Goal: Use online tool/utility: Utilize a website feature to perform a specific function

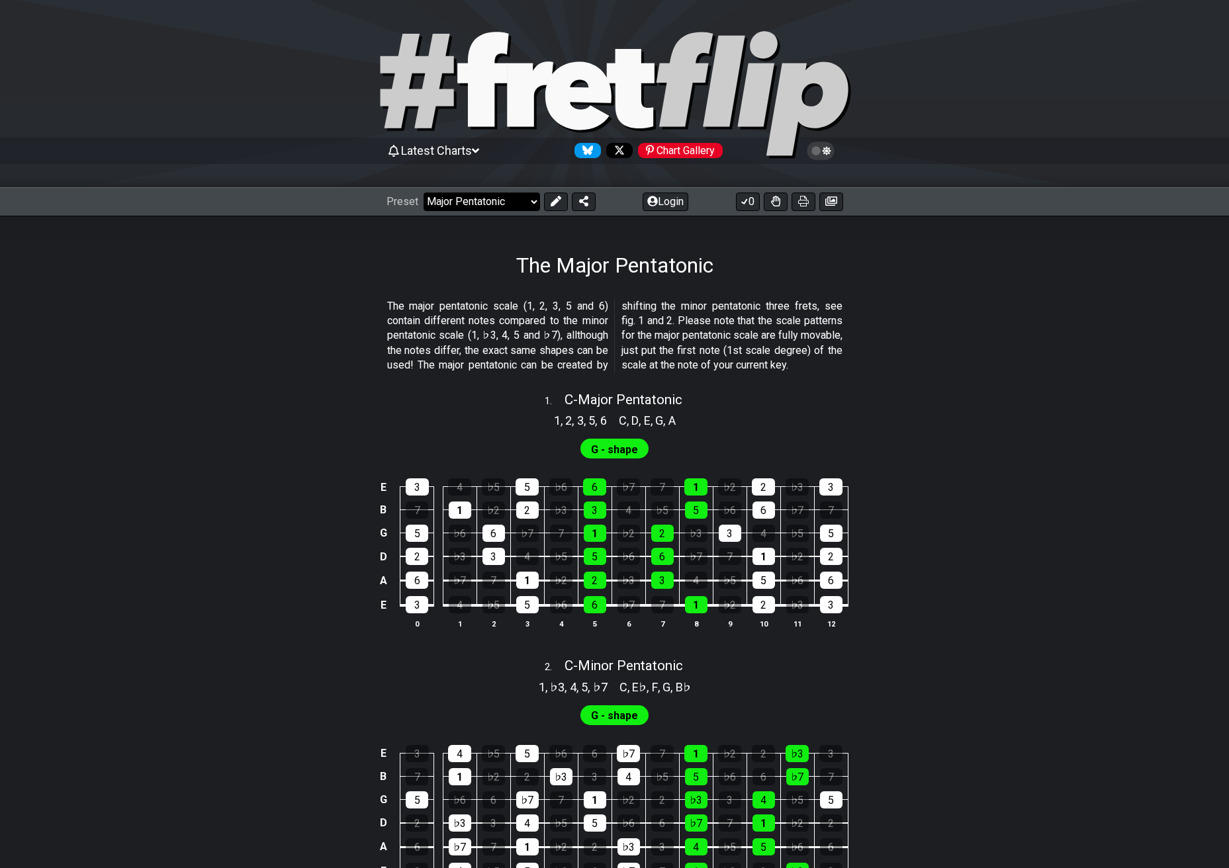
click at [520, 204] on select "Welcome to #fretflip! Initial Preset Custom Preset Minor Pentatonic Major Penta…" at bounding box center [482, 202] width 117 height 19
click at [424, 193] on select "Welcome to #fretflip! Initial Preset Custom Preset Minor Pentatonic Major Penta…" at bounding box center [482, 202] width 117 height 19
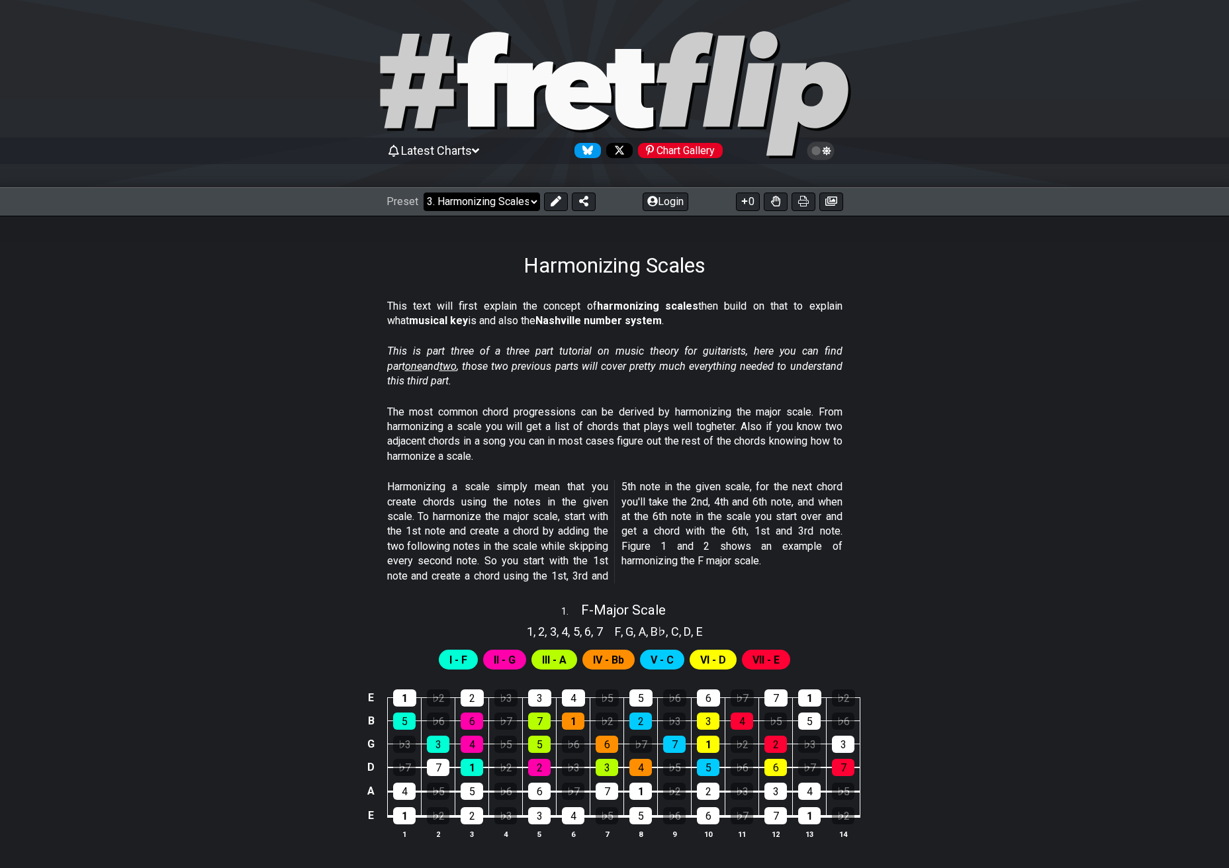
click at [489, 210] on select "Welcome to #fretflip! Initial Preset Custom Preset Minor Pentatonic Major Penta…" at bounding box center [482, 202] width 117 height 19
click at [424, 193] on select "Welcome to #fretflip! Initial Preset Custom Preset Minor Pentatonic Major Penta…" at bounding box center [482, 202] width 117 height 19
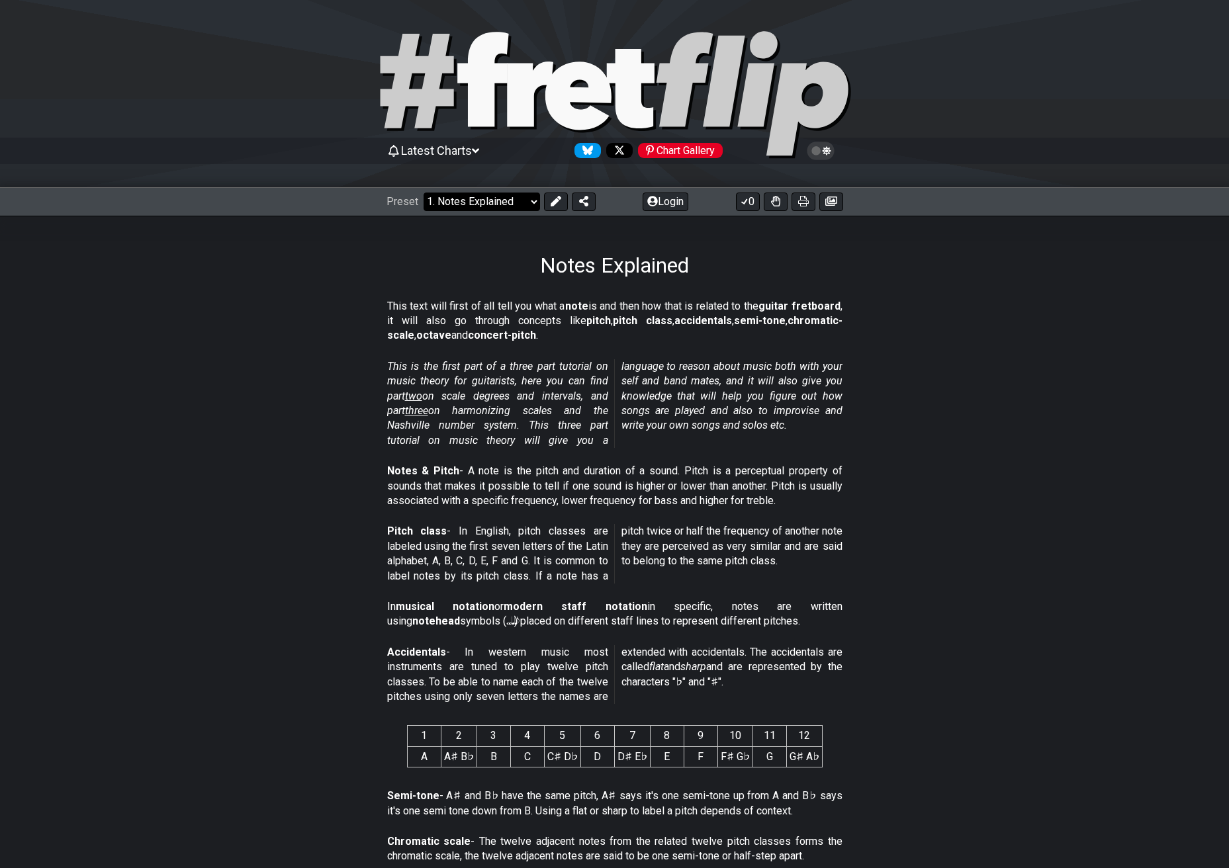
click at [505, 205] on select "Welcome to #fretflip! Initial Preset Custom Preset Minor Pentatonic Major Penta…" at bounding box center [482, 202] width 117 height 19
click at [424, 193] on select "Welcome to #fretflip! Initial Preset Custom Preset Minor Pentatonic Major Penta…" at bounding box center [482, 202] width 117 height 19
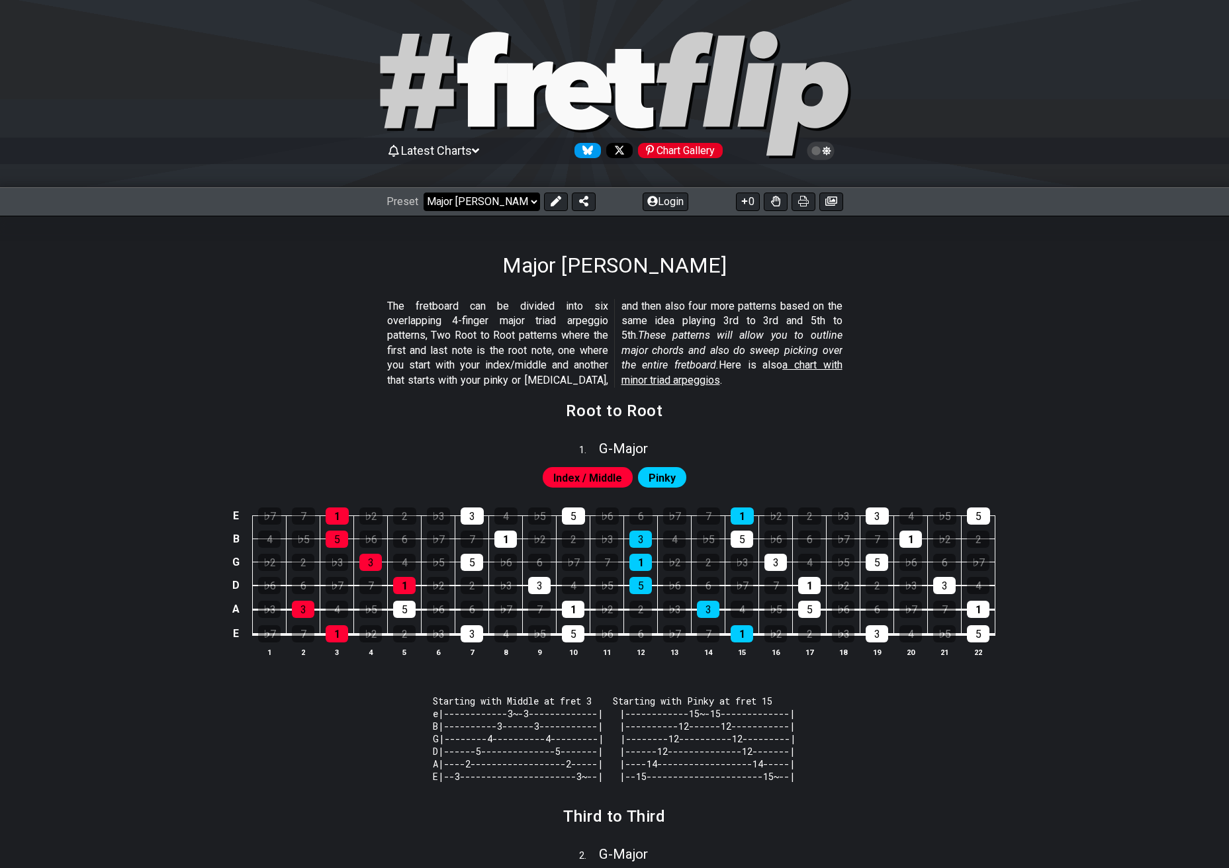
click at [510, 208] on select "Welcome to #fretflip! Initial Preset Custom Preset Minor Pentatonic Major Penta…" at bounding box center [482, 202] width 117 height 19
click at [531, 203] on select "Welcome to #fretflip! Initial Preset Custom Preset Minor Pentatonic Major Penta…" at bounding box center [482, 202] width 117 height 19
click at [424, 193] on select "Welcome to #fretflip! Initial Preset Custom Preset Minor Pentatonic Major Penta…" at bounding box center [482, 202] width 117 height 19
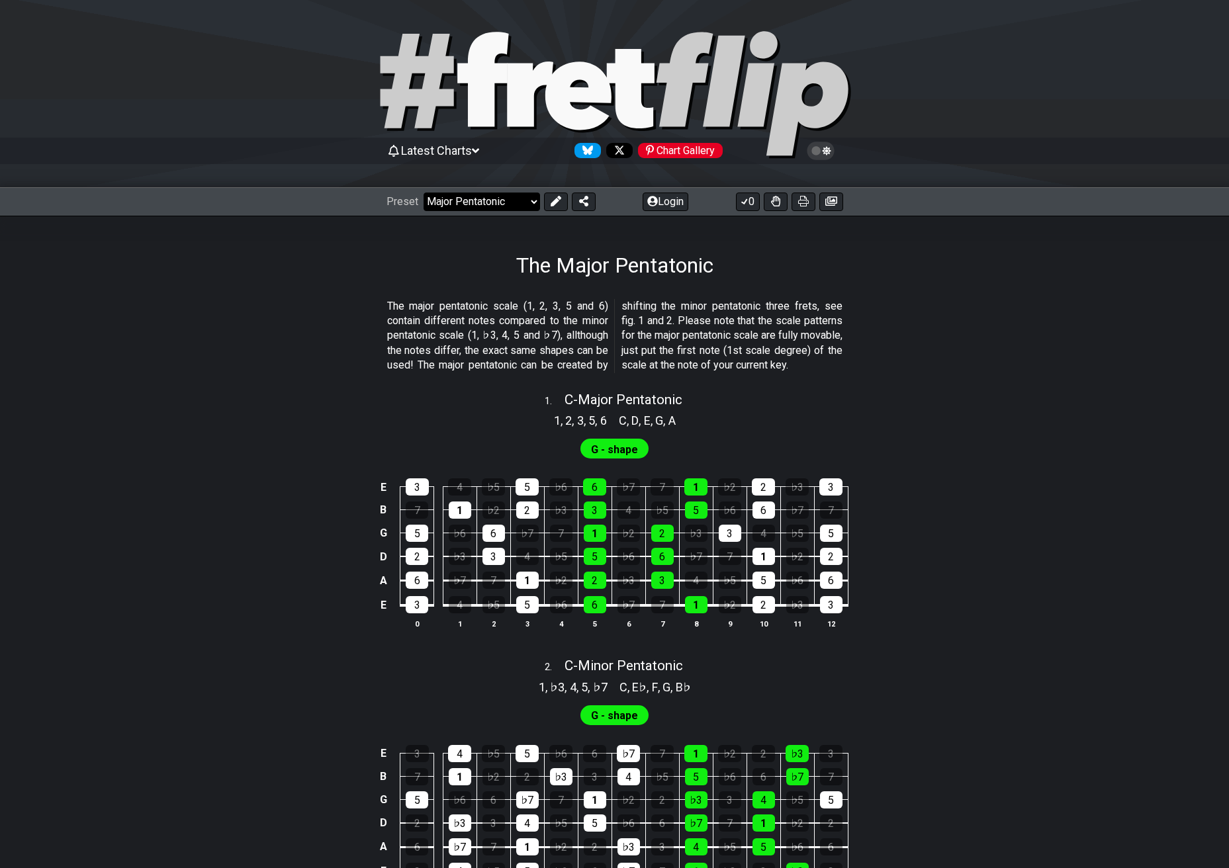
click at [502, 197] on select "Welcome to #fretflip! Initial Preset Custom Preset Minor Pentatonic Major Penta…" at bounding box center [482, 202] width 117 height 19
click at [502, 199] on select "Welcome to #fretflip! Initial Preset Custom Preset Minor Pentatonic Major Penta…" at bounding box center [482, 202] width 117 height 19
click at [424, 193] on select "Welcome to #fretflip! Initial Preset Custom Preset Minor Pentatonic Major Penta…" at bounding box center [482, 202] width 117 height 19
select select "/welcome"
select select "C"
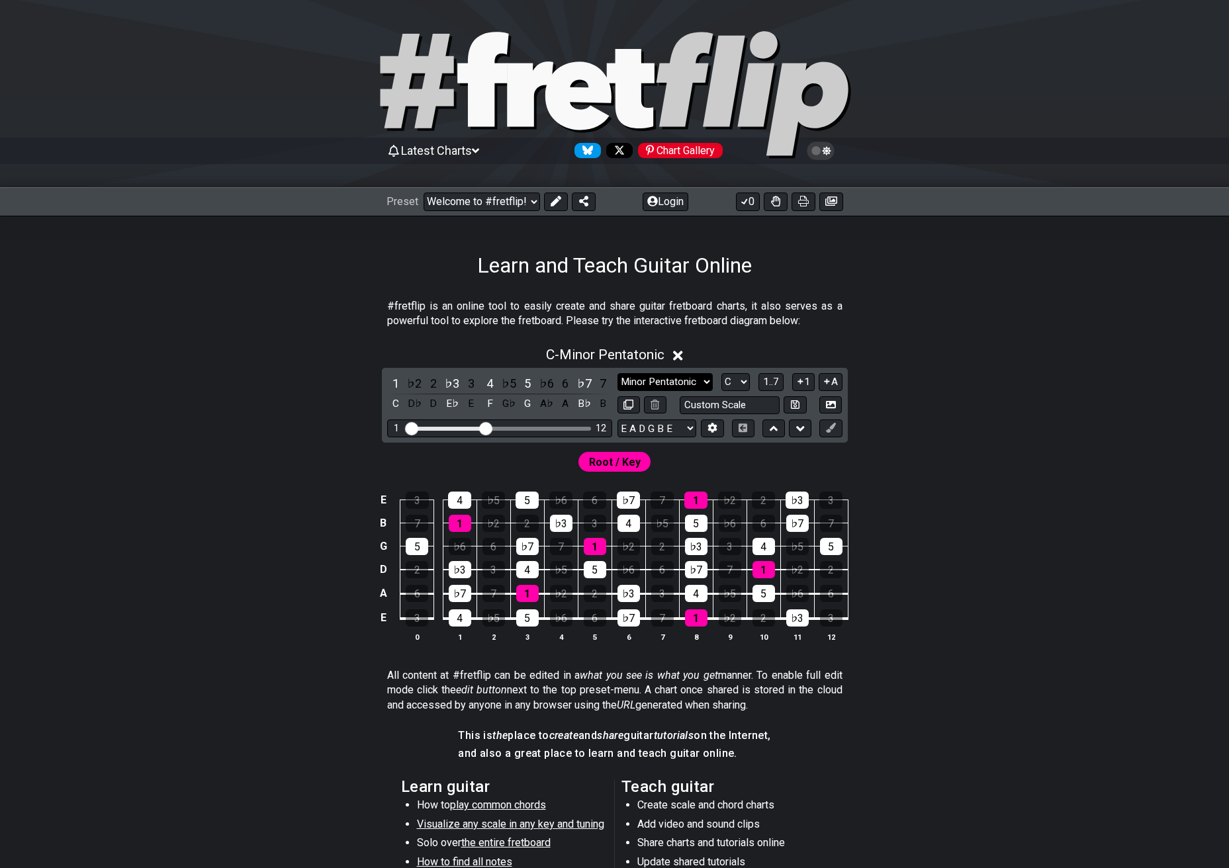
click at [685, 379] on select "Minor Pentatonic Click to edit Minor Pentatonic Major Pentatonic Minor Blues Ma…" at bounding box center [665, 382] width 95 height 18
select select "Major"
click at [618, 373] on select "Minor Pentatonic Click to edit Minor Pentatonic Major Pentatonic Minor Blues Ma…" at bounding box center [665, 382] width 95 height 18
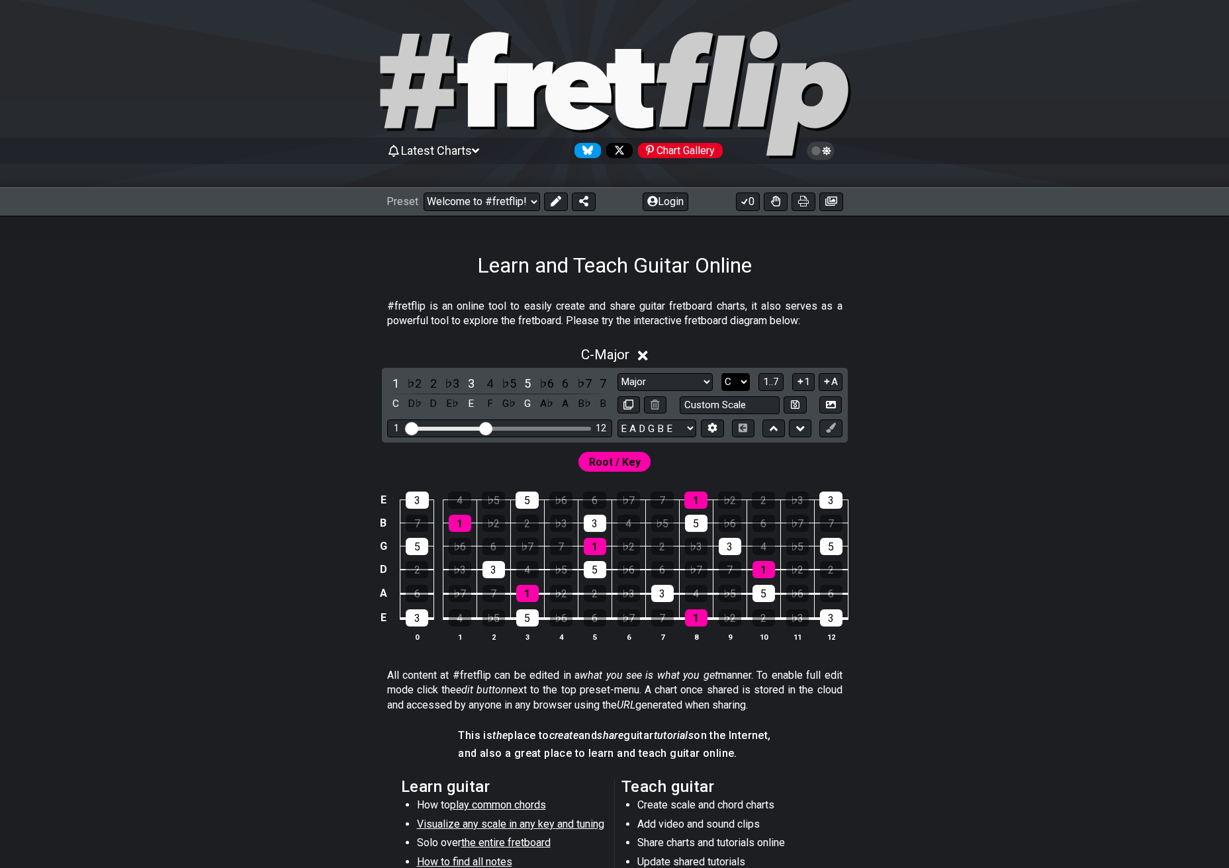
click at [739, 385] on select "A♭ A A♯ B♭ B C C♯ D♭ D D♯ E♭ E F F♯ G♭ G G♯" at bounding box center [736, 382] width 28 height 18
select select "D"
click at [722, 373] on select "A♭ A A♯ B♭ B C C♯ D♭ D D♯ E♭ E F F♯ G♭ G G♯" at bounding box center [736, 382] width 28 height 18
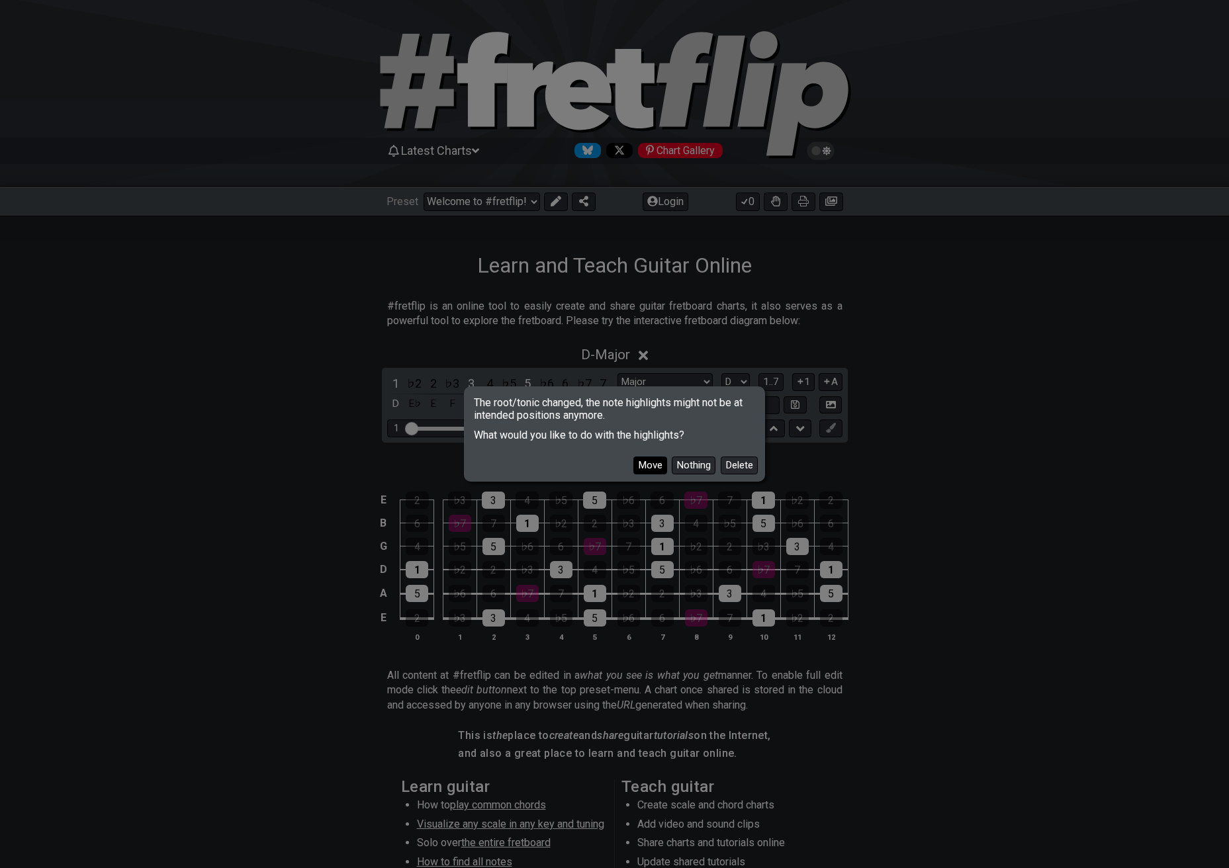
click at [659, 471] on button "Move" at bounding box center [651, 466] width 34 height 18
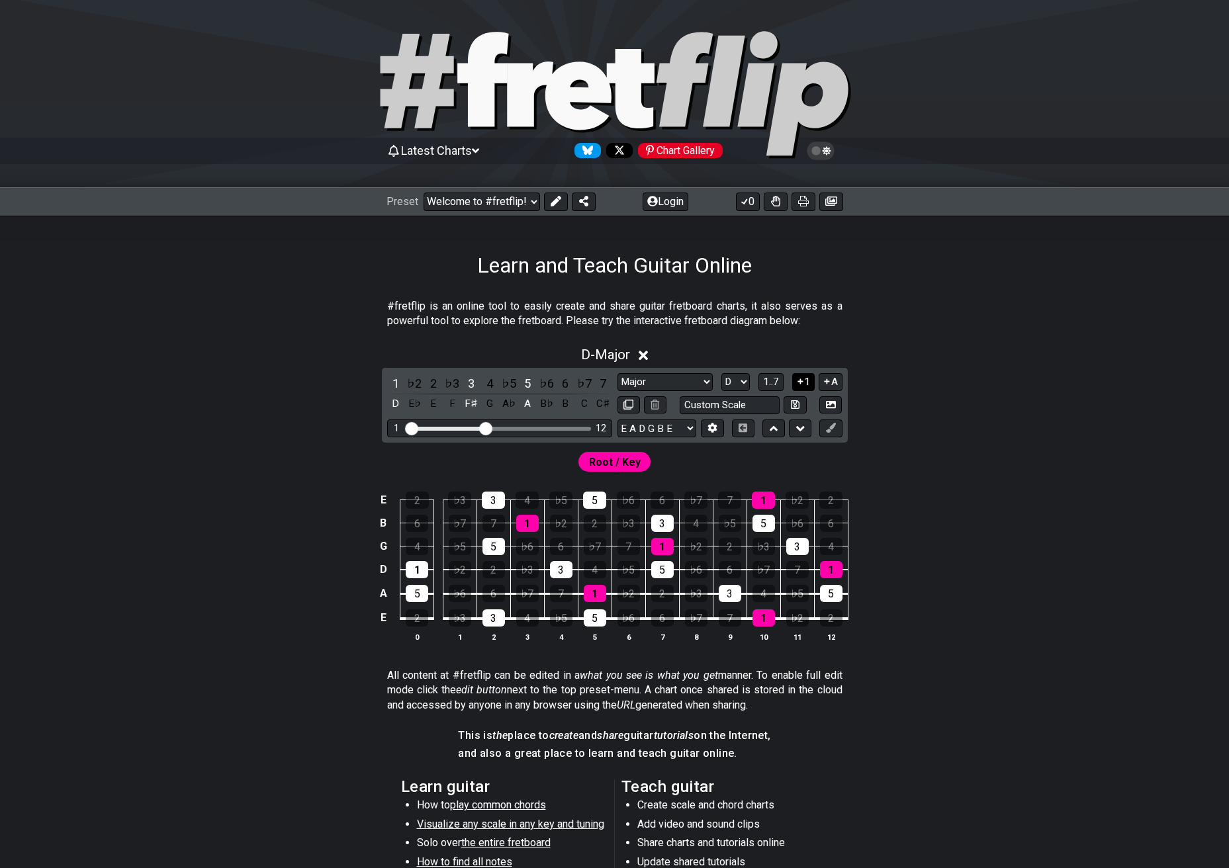
click at [809, 379] on button "1" at bounding box center [803, 382] width 23 height 18
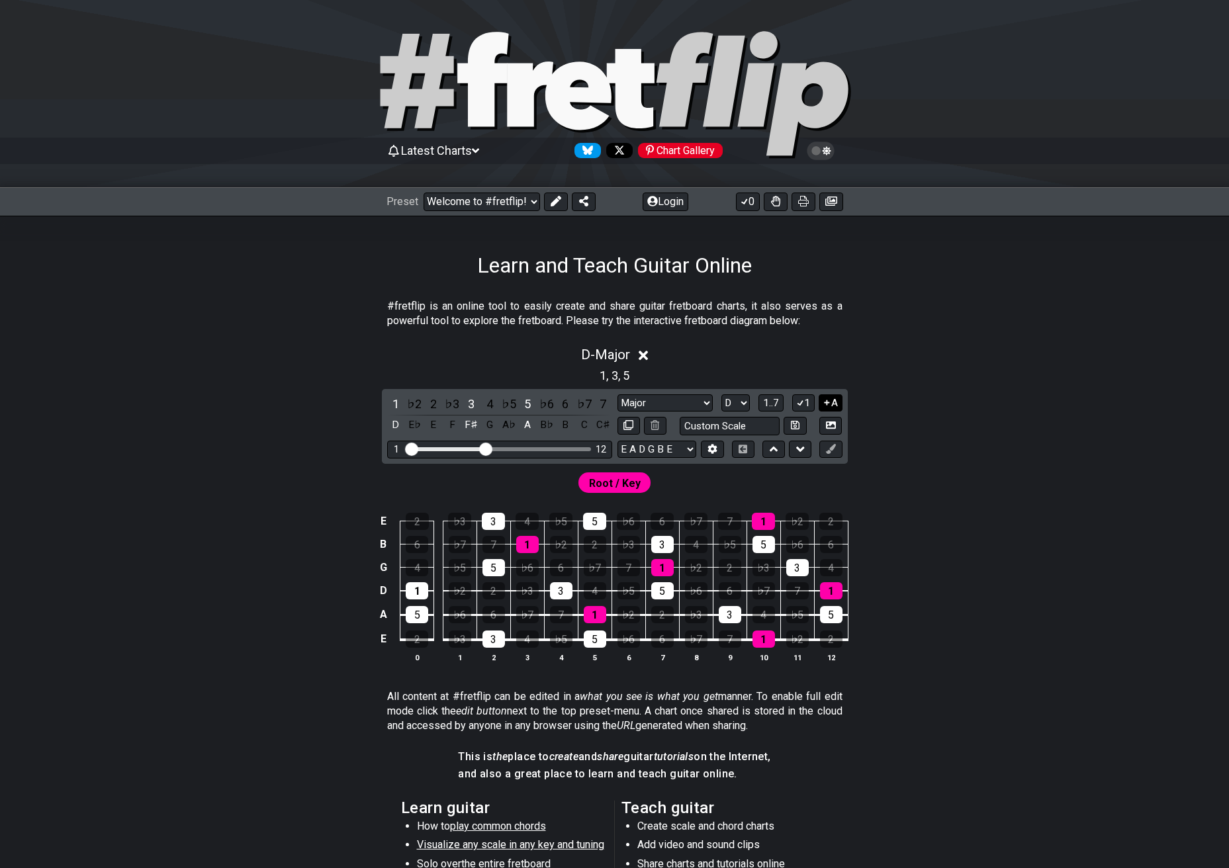
click at [831, 399] on button "A" at bounding box center [830, 404] width 23 height 18
click at [659, 403] on select "Minor Pentatonic Click to edit Minor Pentatonic Major Pentatonic Minor Blues Ma…" at bounding box center [665, 404] width 95 height 18
click at [618, 395] on select "Minor Pentatonic Click to edit Minor Pentatonic Major Pentatonic Minor Blues Ma…" at bounding box center [665, 404] width 95 height 18
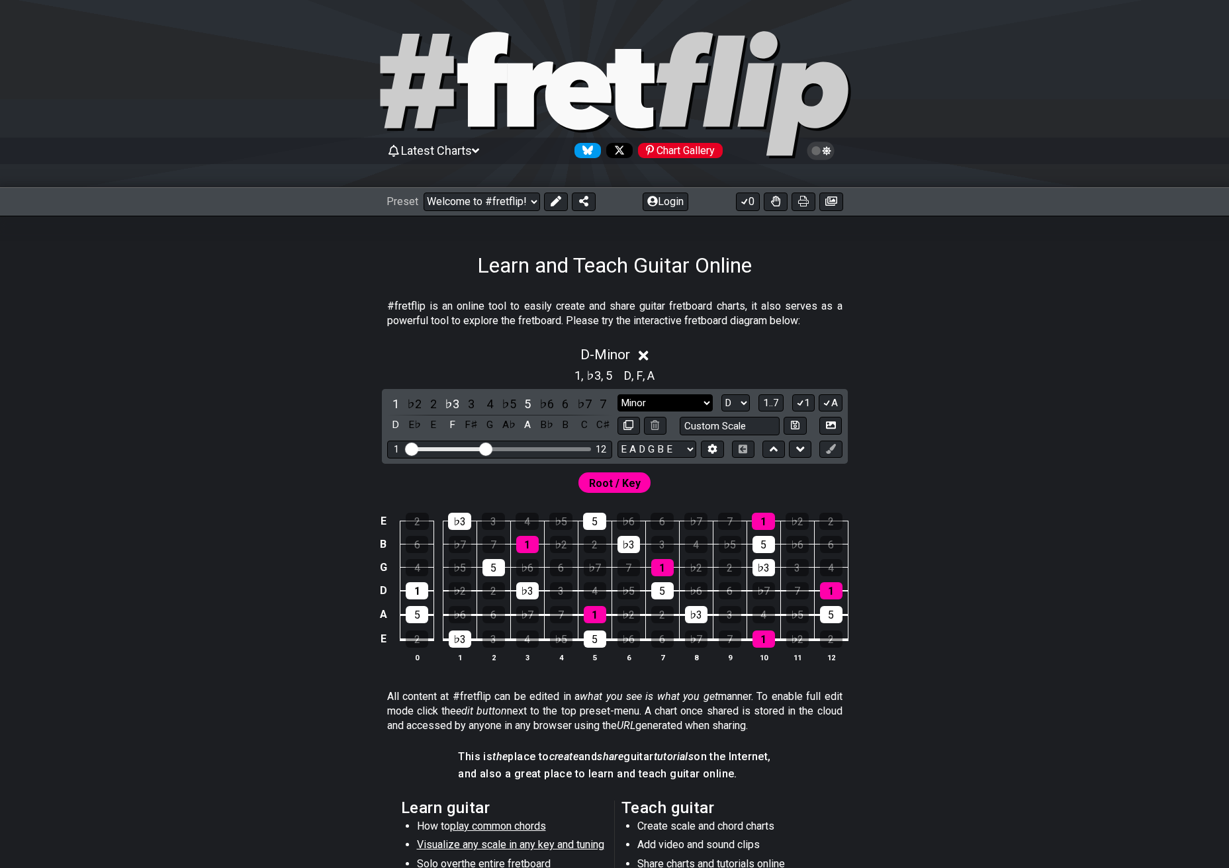
click at [690, 404] on select "Minor Pentatonic Click to edit Minor Pentatonic Major Pentatonic Minor Blues Ma…" at bounding box center [665, 404] width 95 height 18
select select "Major Pentatonic"
click at [618, 395] on select "Minor Pentatonic Click to edit Minor Pentatonic Major Pentatonic Minor Blues Ma…" at bounding box center [665, 404] width 95 height 18
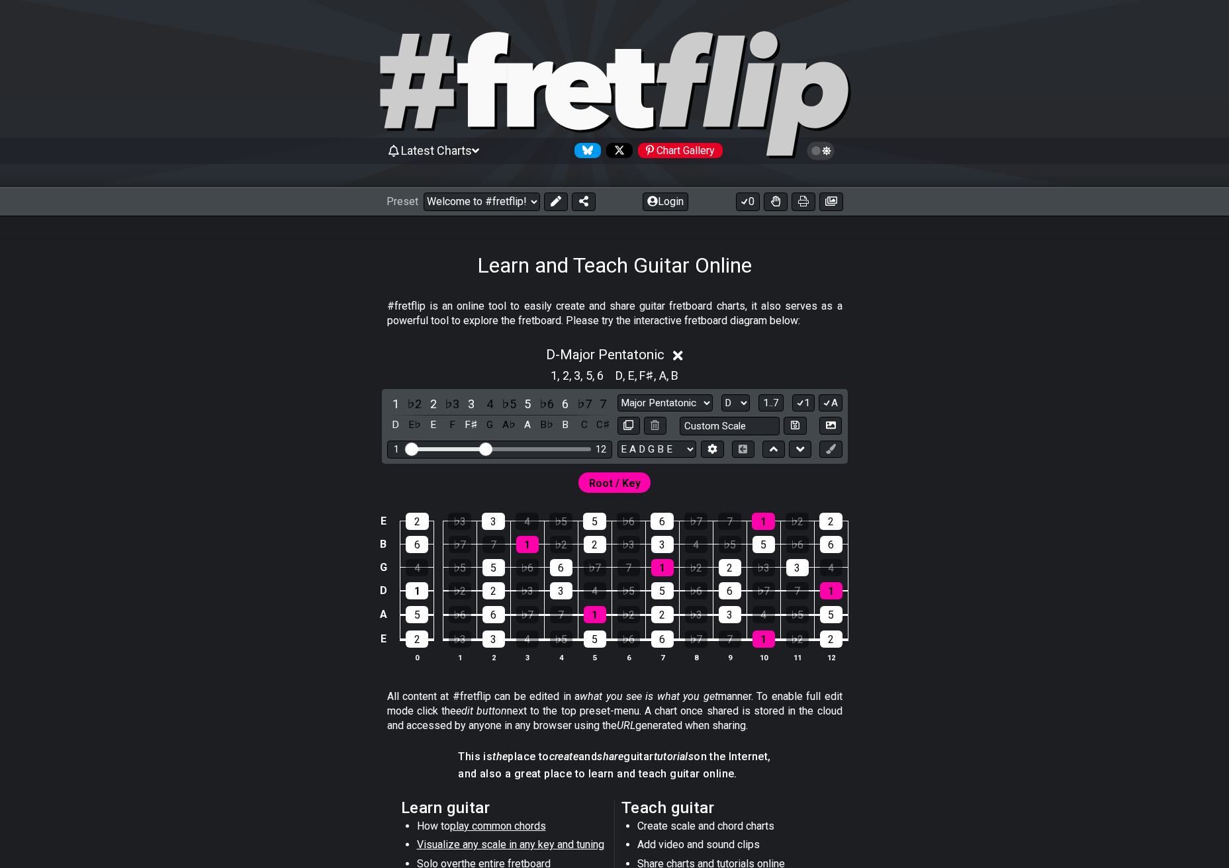
click at [751, 404] on div "Minor Pentatonic Click to edit Minor Pentatonic Major Pentatonic Minor Blues Ma…" at bounding box center [730, 404] width 225 height 18
click at [747, 404] on select "A♭ A A♯ B♭ B C C♯ D♭ D D♯ E♭ E F F♯ G♭ G G♯" at bounding box center [736, 404] width 28 height 18
select select "C"
click at [722, 395] on select "A♭ A A♯ B♭ B C C♯ D♭ D D♯ E♭ E F F♯ G♭ G G♯" at bounding box center [736, 404] width 28 height 18
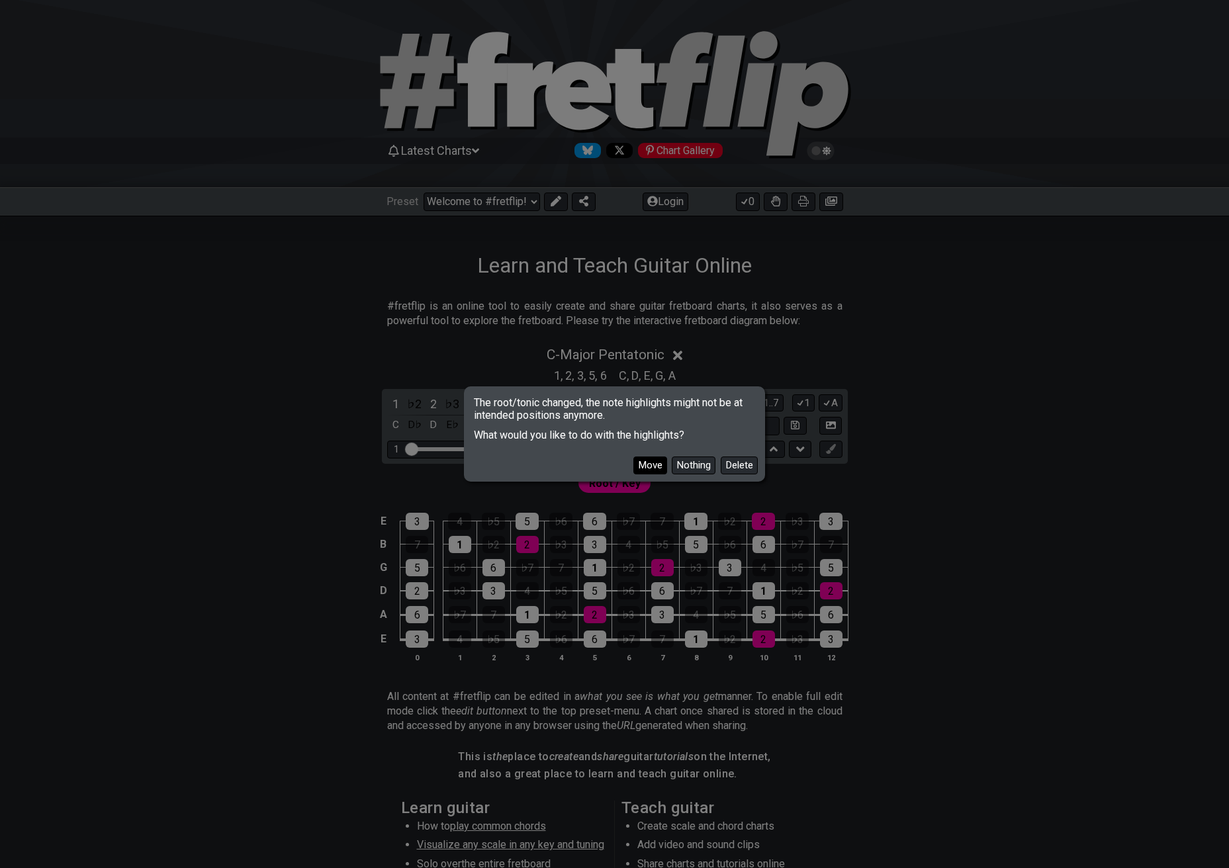
click at [649, 465] on button "Move" at bounding box center [651, 466] width 34 height 18
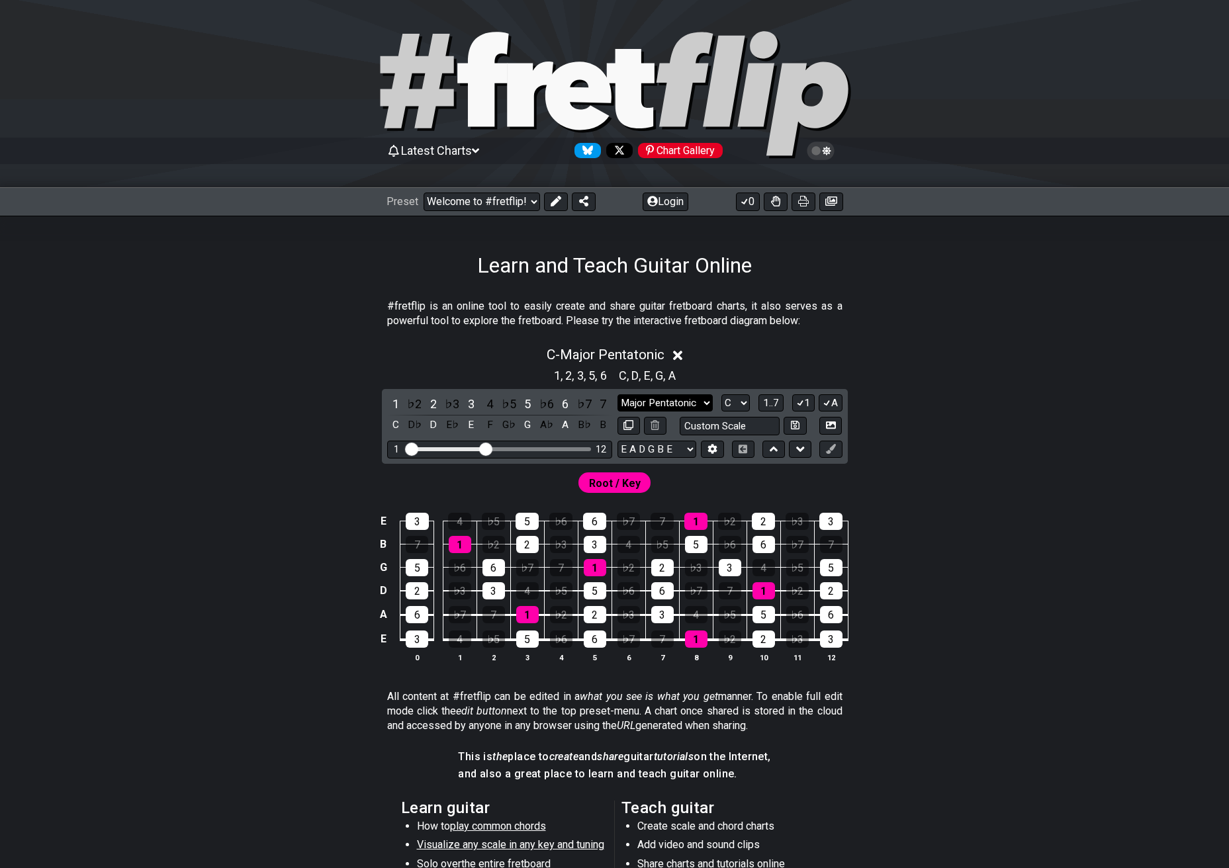
click at [682, 407] on select "Minor Pentatonic Click to edit Minor Pentatonic Major Pentatonic Minor Blues Ma…" at bounding box center [665, 404] width 95 height 18
select select "Major / [PERSON_NAME]"
click at [618, 395] on select "Minor Pentatonic Click to edit Minor Pentatonic Major Pentatonic Minor Blues Ma…" at bounding box center [665, 404] width 95 height 18
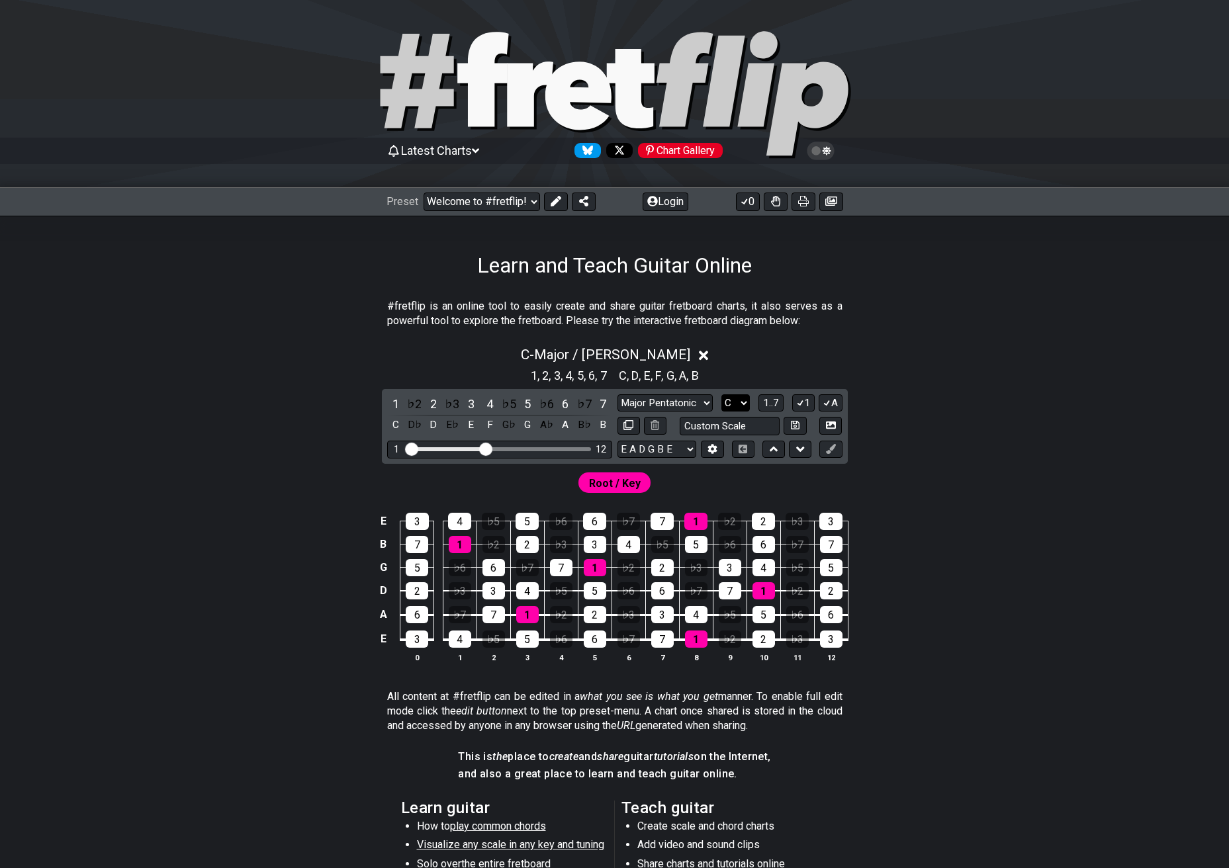
click at [739, 399] on select "A♭ A A♯ B♭ B C C♯ D♭ D D♯ E♭ E F F♯ G♭ G G♯" at bounding box center [736, 404] width 28 height 18
click at [722, 395] on select "A♭ A A♯ B♭ B C C♯ D♭ D D♯ E♭ E F F♯ G♭ G G♯" at bounding box center [736, 404] width 28 height 18
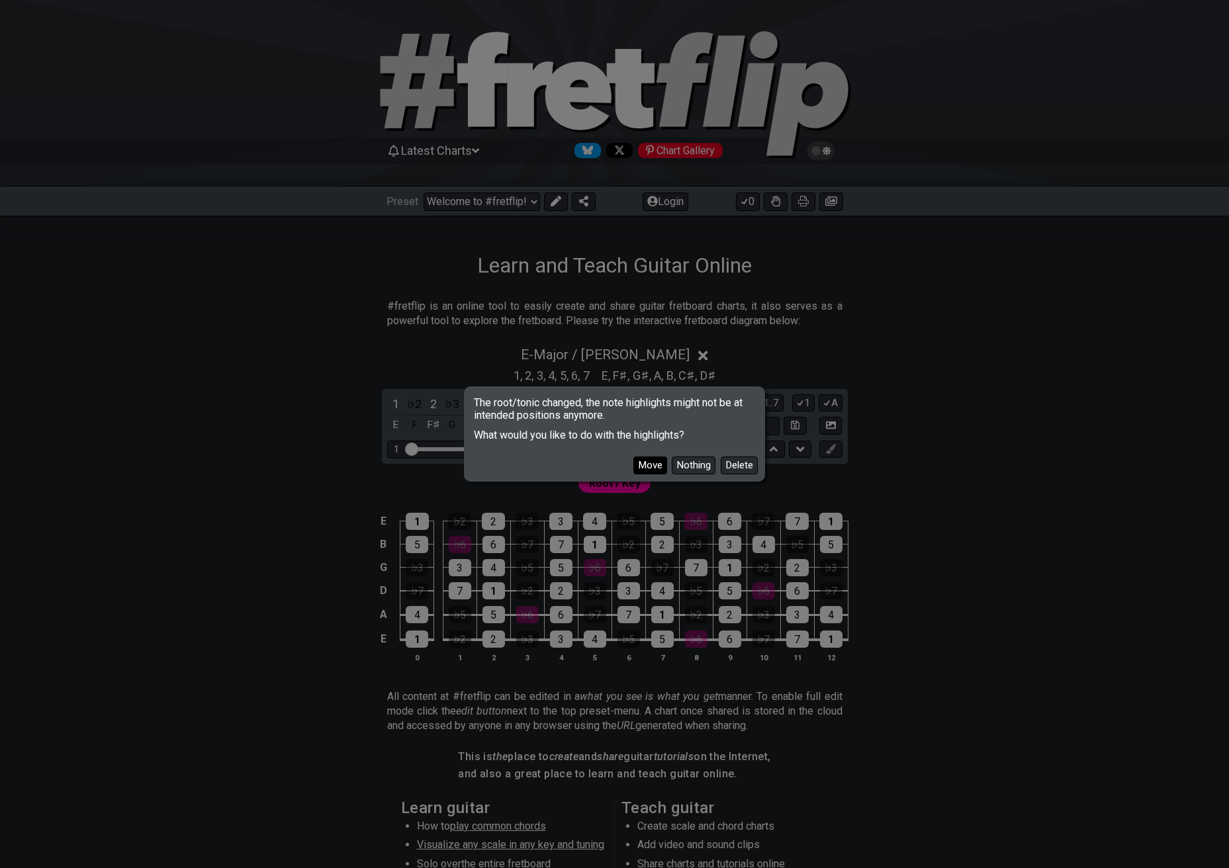
click at [651, 467] on button "Move" at bounding box center [651, 466] width 34 height 18
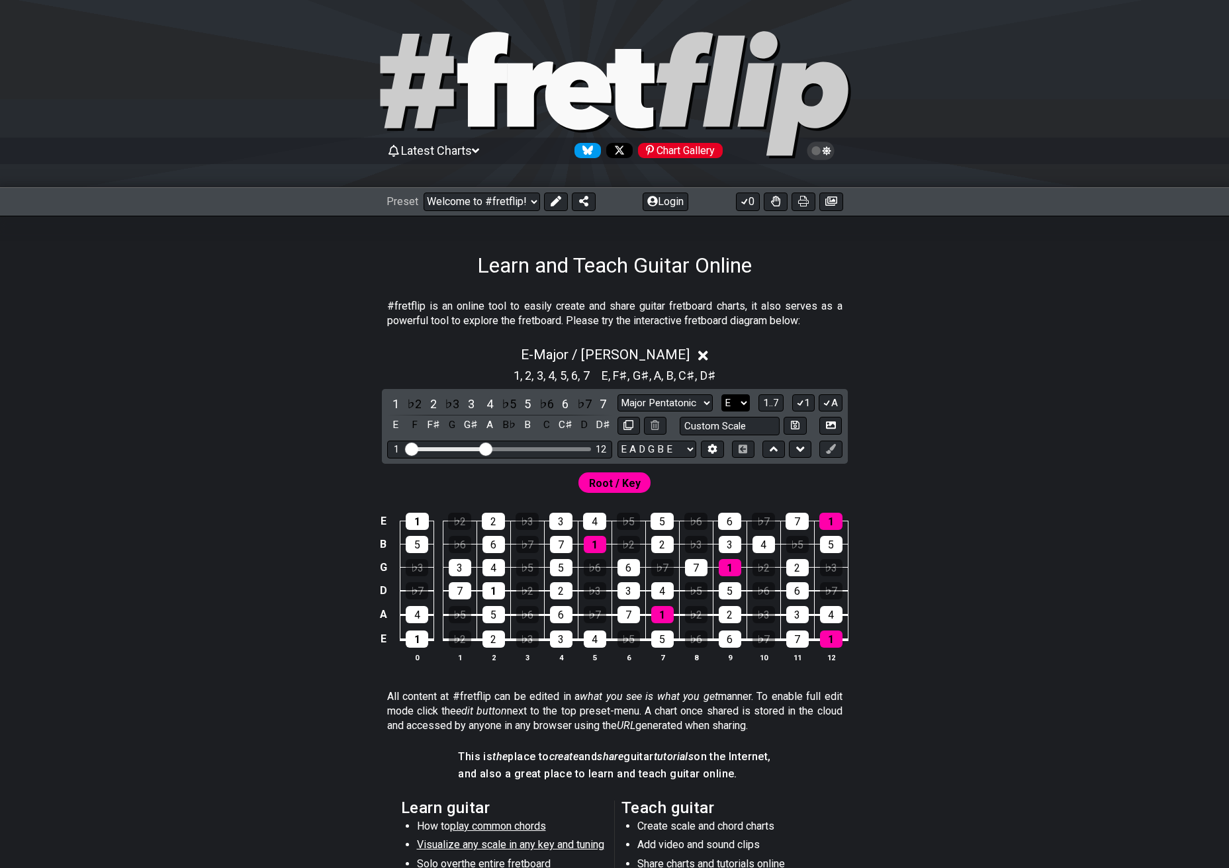
click at [735, 408] on select "A♭ A A♯ B♭ B C C♯ D♭ D D♯ E♭ E F F♯ G♭ G G♯" at bounding box center [736, 404] width 28 height 18
select select "G"
click at [722, 395] on select "A♭ A A♯ B♭ B C C♯ D♭ D D♯ E♭ E F F♯ G♭ G G♯" at bounding box center [736, 404] width 28 height 18
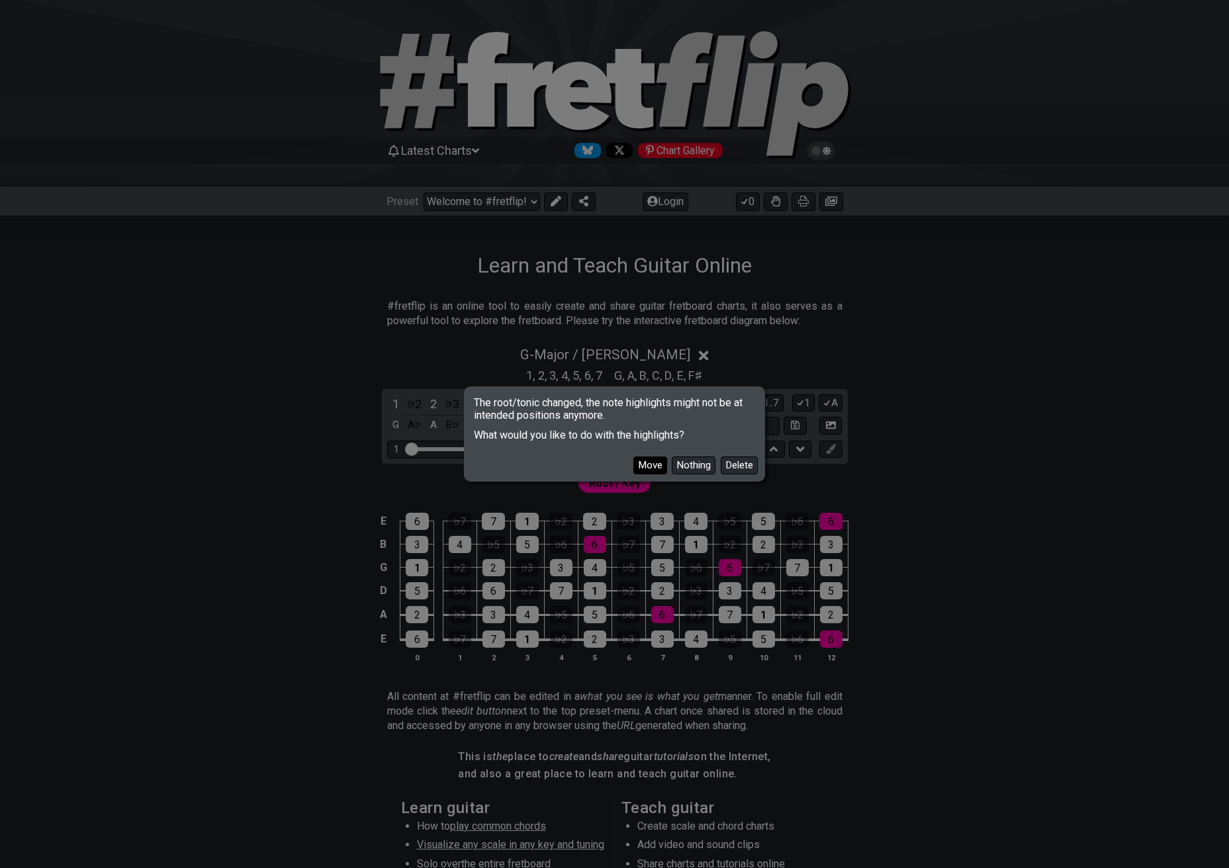
click at [652, 465] on button "Move" at bounding box center [651, 466] width 34 height 18
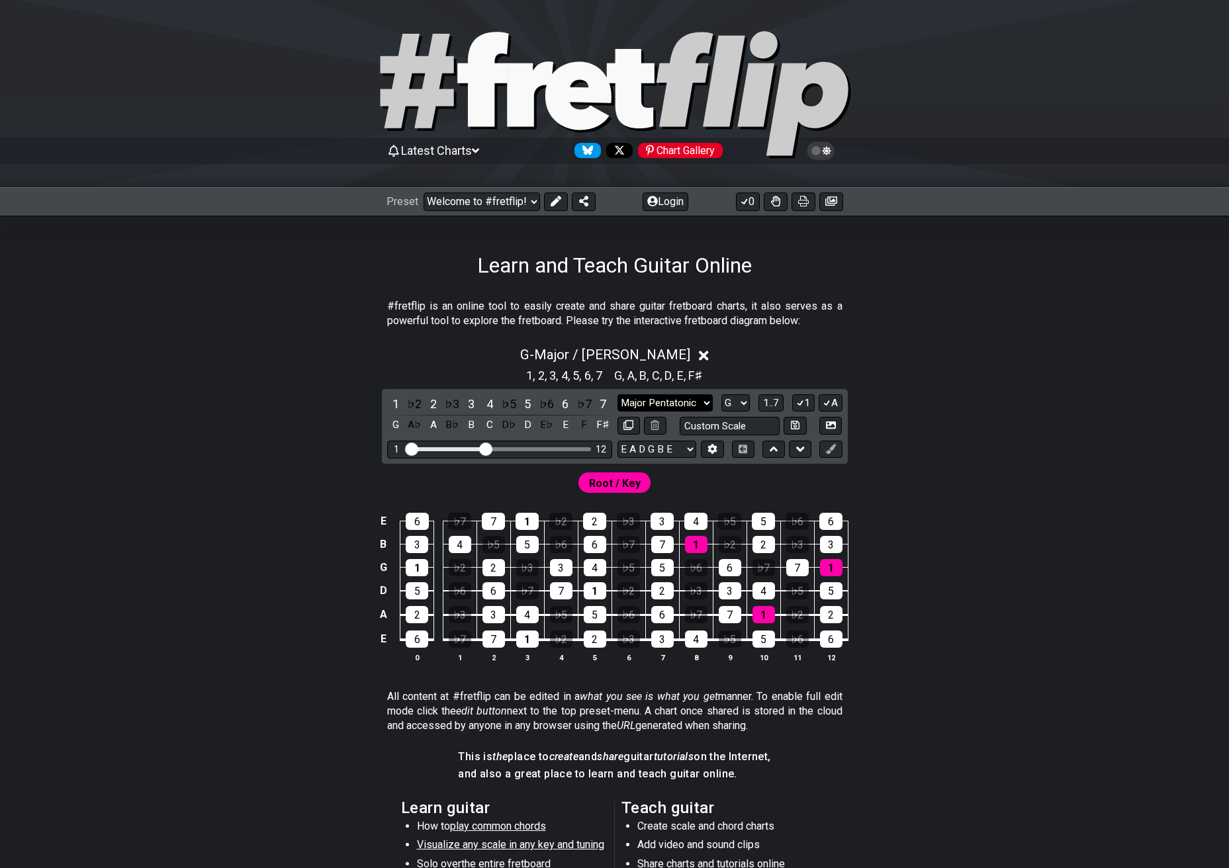
click at [677, 408] on select "Minor Pentatonic Click to edit Minor Pentatonic Major Pentatonic Minor Blues Ma…" at bounding box center [665, 404] width 95 height 18
click at [694, 407] on select "Minor Pentatonic Click to edit Minor Pentatonic Major Pentatonic Minor Blues Ma…" at bounding box center [665, 404] width 95 height 18
click at [618, 395] on select "Minor Pentatonic Click to edit Minor Pentatonic Major Pentatonic Minor Blues Ma…" at bounding box center [665, 404] width 95 height 18
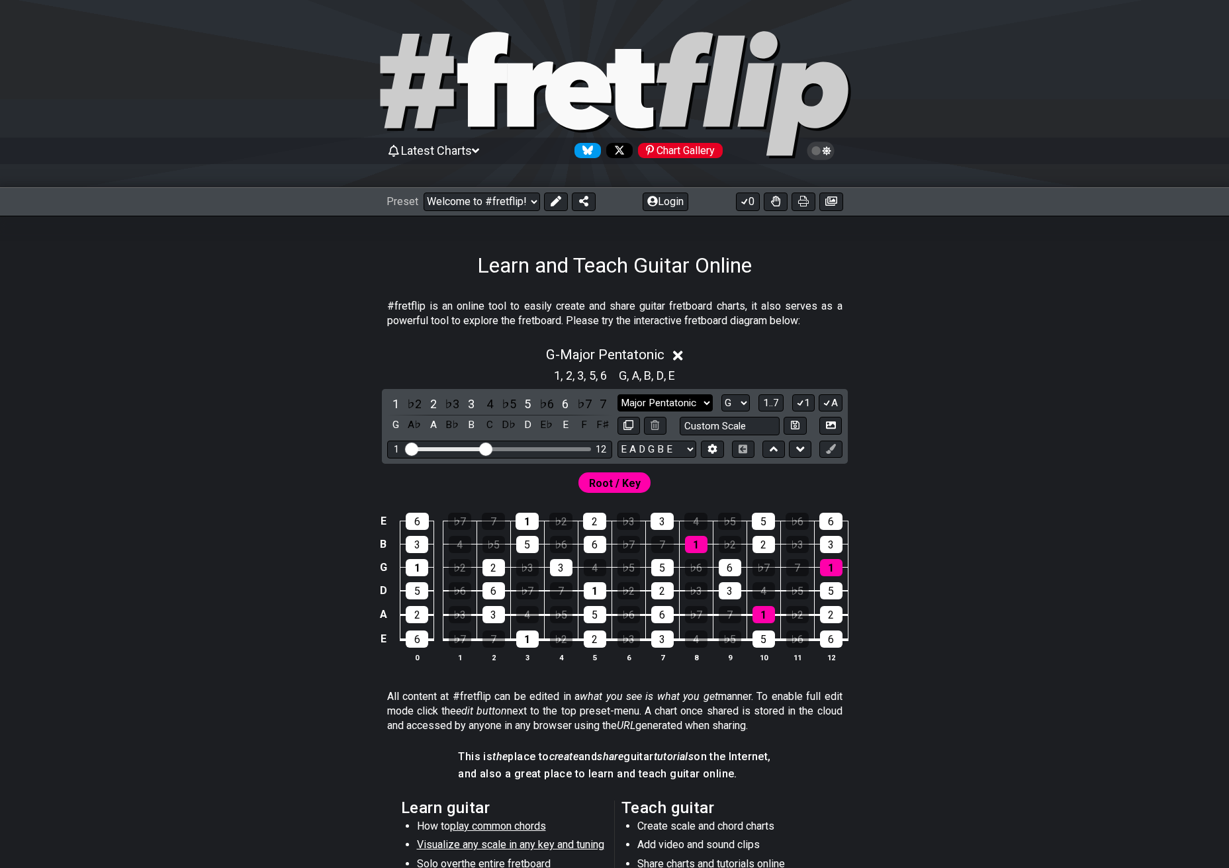
click at [702, 401] on select "Minor Pentatonic Click to edit Minor Pentatonic Major Pentatonic Minor Blues Ma…" at bounding box center [665, 404] width 95 height 18
click at [618, 395] on select "Minor Pentatonic Click to edit Minor Pentatonic Major Pentatonic Minor Blues Ma…" at bounding box center [665, 404] width 95 height 18
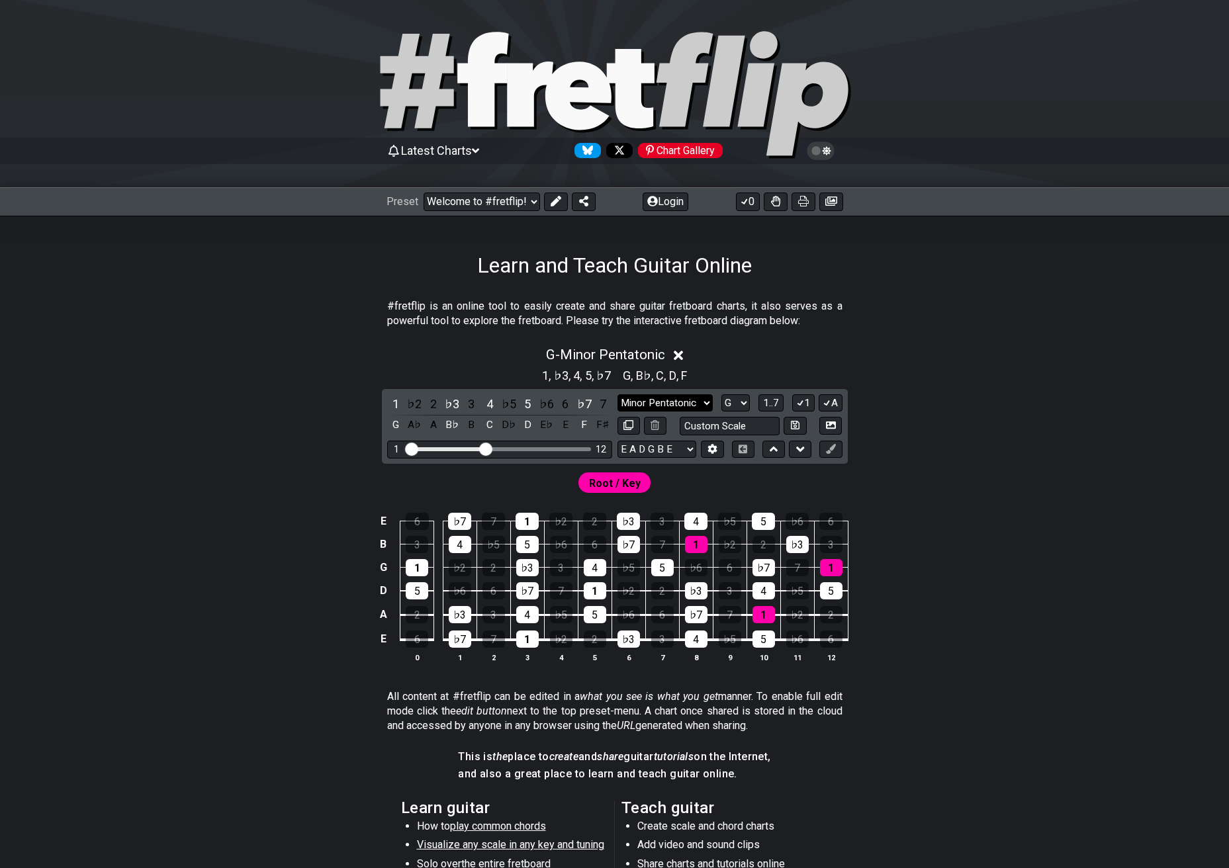
click at [688, 411] on div "Minor Pentatonic Click to edit Minor Pentatonic Major Pentatonic Minor Blues Ma…" at bounding box center [730, 415] width 225 height 41
click at [688, 404] on select "Minor Pentatonic Click to edit Minor Pentatonic Major Pentatonic Minor Blues Ma…" at bounding box center [665, 404] width 95 height 18
click at [618, 395] on select "Minor Pentatonic Click to edit Minor Pentatonic Major Pentatonic Minor Blues Ma…" at bounding box center [665, 404] width 95 height 18
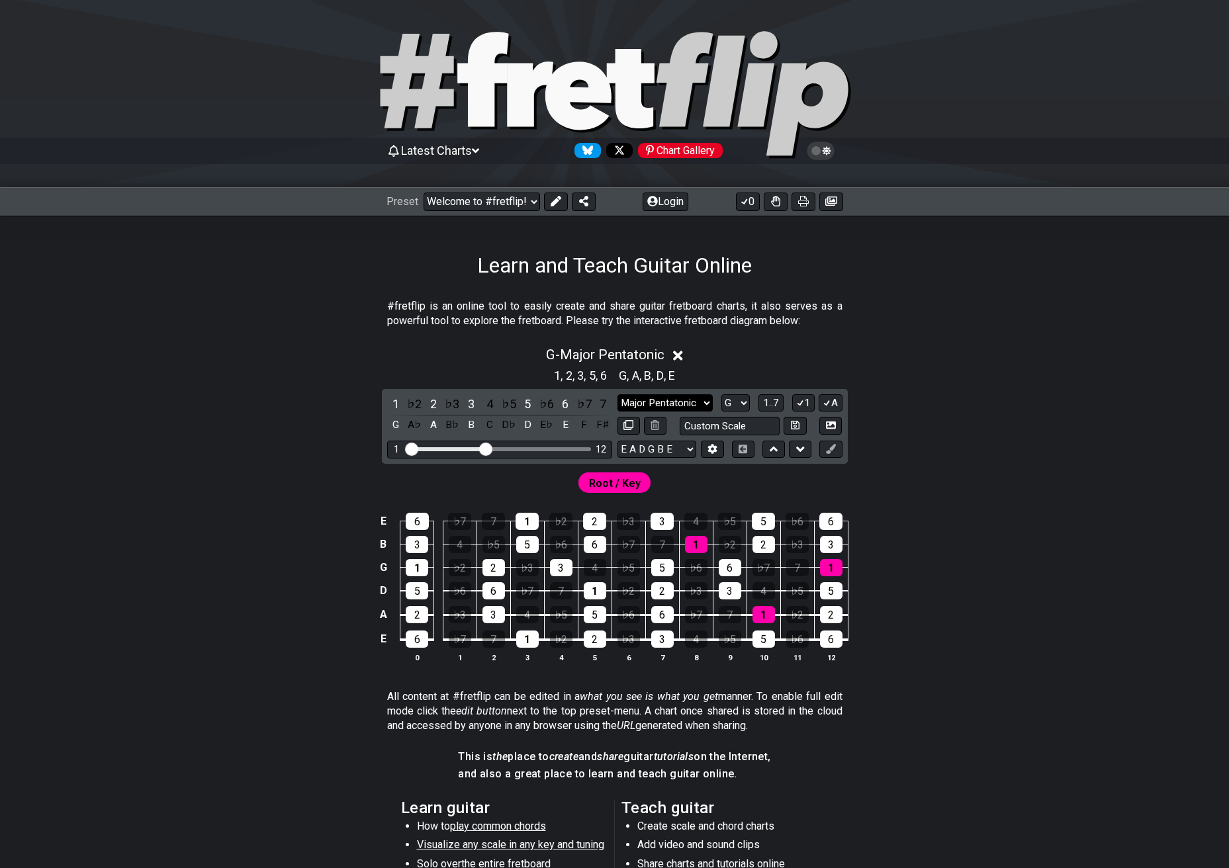
click at [696, 404] on select "Minor Pentatonic Click to edit Minor Pentatonic Major Pentatonic Minor Blues Ma…" at bounding box center [665, 404] width 95 height 18
select select "Minor Pentatonic"
click at [618, 395] on select "Minor Pentatonic Click to edit Minor Pentatonic Major Pentatonic Minor Blues Ma…" at bounding box center [665, 404] width 95 height 18
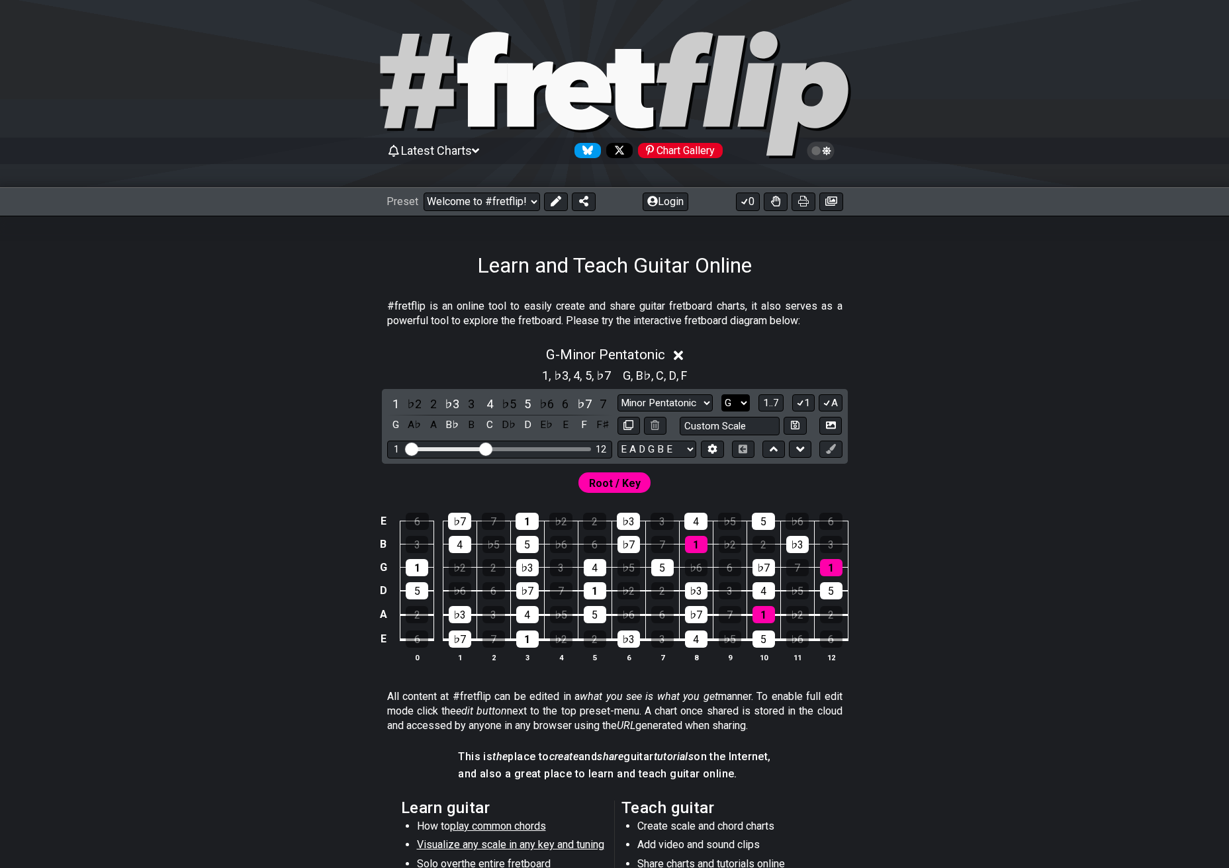
click at [739, 401] on select "A♭ A A♯ B♭ B C C♯ D♭ D D♯ E♭ E F F♯ G♭ G G♯" at bounding box center [736, 404] width 28 height 18
select select "E"
click at [722, 395] on select "A♭ A A♯ B♭ B C C♯ D♭ D D♯ E♭ E F F♯ G♭ G G♯" at bounding box center [736, 404] width 28 height 18
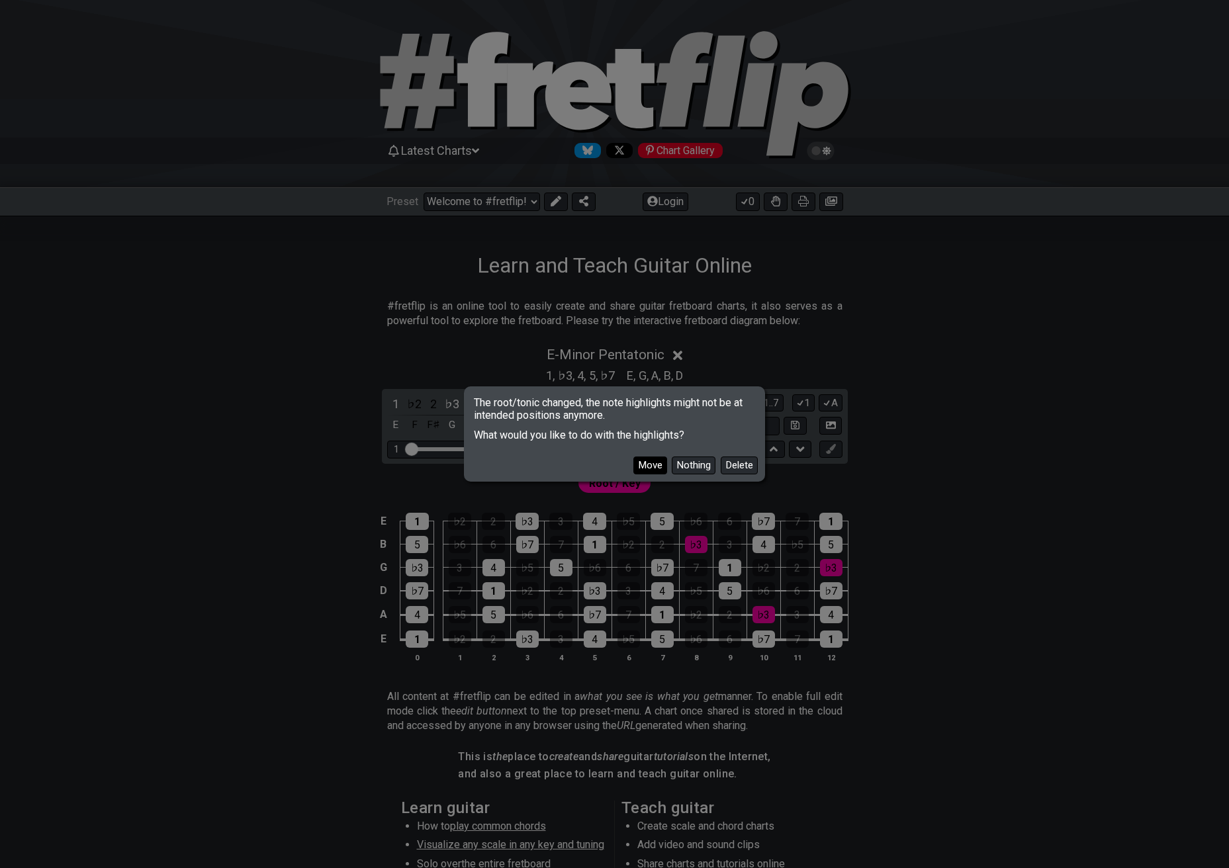
click at [651, 465] on button "Move" at bounding box center [651, 466] width 34 height 18
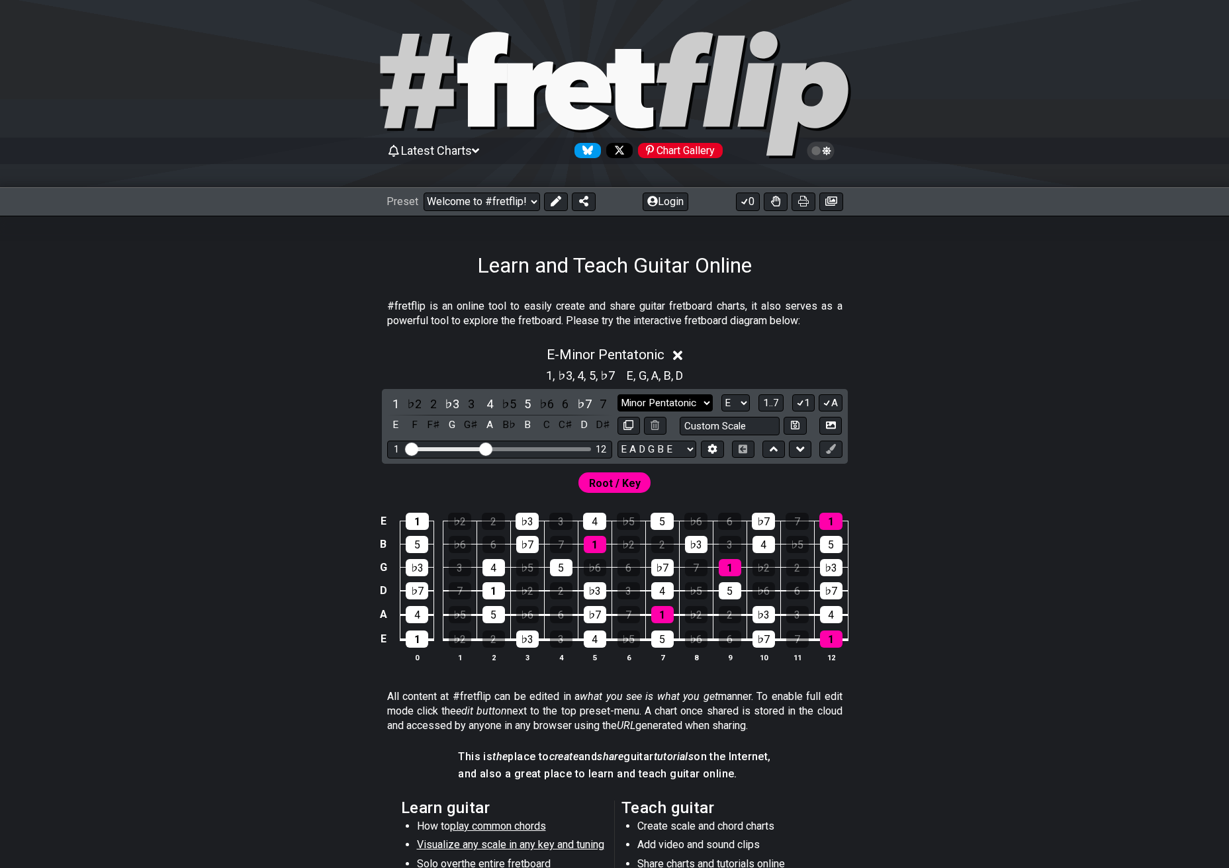
click at [684, 405] on select "Minor Pentatonic Click to edit Minor Pentatonic Major Pentatonic Minor Blues Ma…" at bounding box center [665, 404] width 95 height 18
select select "Major / [PERSON_NAME]"
click at [618, 395] on select "Minor Pentatonic Click to edit Minor Pentatonic Major Pentatonic Minor Blues Ma…" at bounding box center [665, 404] width 95 height 18
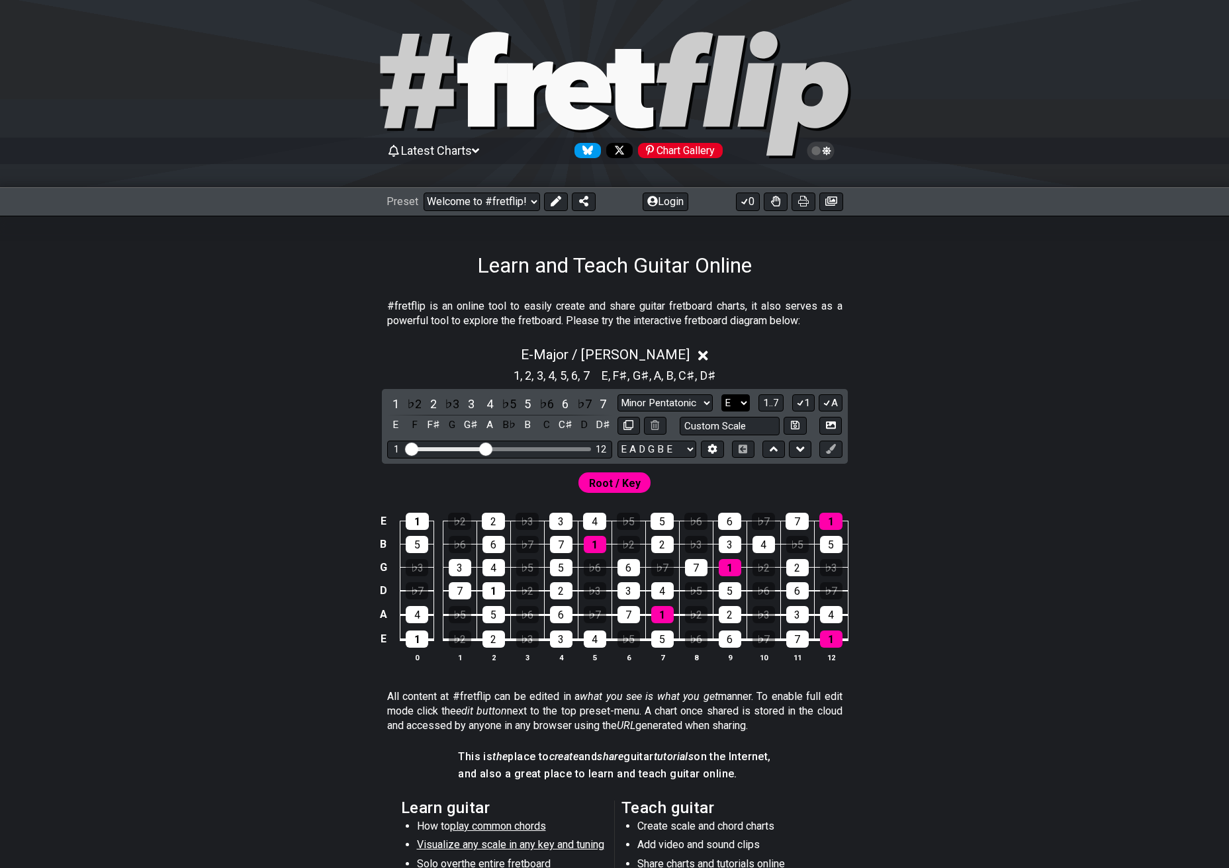
click at [744, 404] on select "A♭ A A♯ B♭ B C C♯ D♭ D D♯ E♭ E F F♯ G♭ G G♯" at bounding box center [736, 404] width 28 height 18
select select "A"
click at [722, 395] on select "A♭ A A♯ B♭ B C C♯ D♭ D D♯ E♭ E F F♯ G♭ G G♯" at bounding box center [736, 404] width 28 height 18
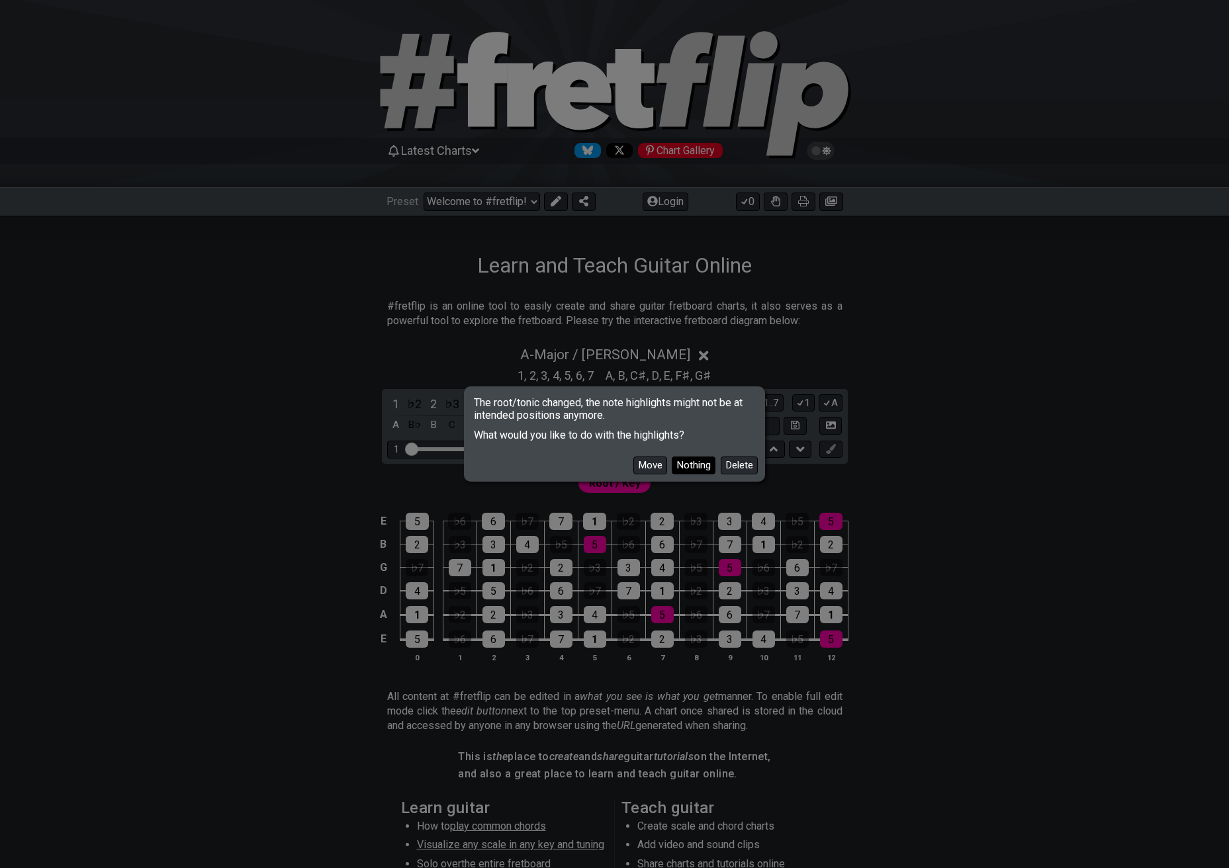
click at [697, 465] on button "Nothing" at bounding box center [694, 466] width 44 height 18
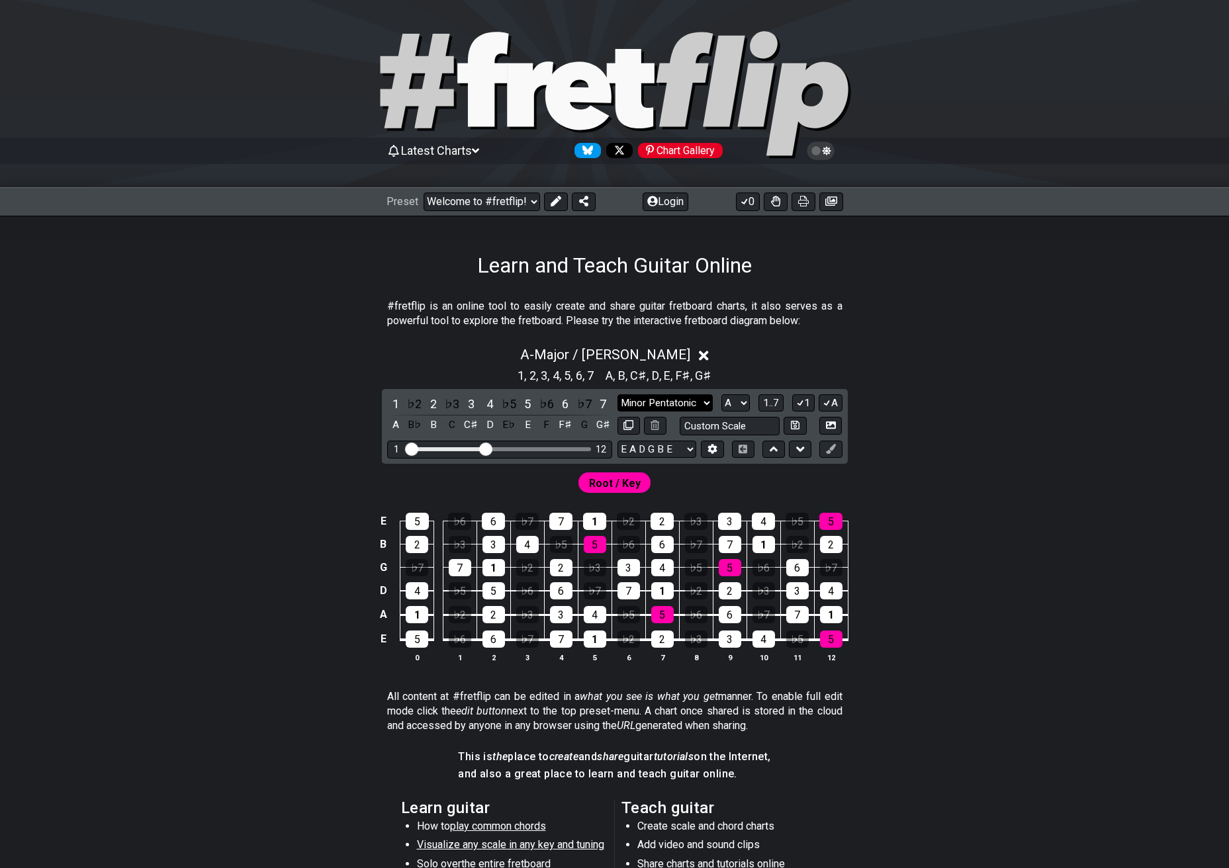
click at [666, 406] on select "Minor Pentatonic Click to edit Minor Pentatonic Major Pentatonic Minor Blues Ma…" at bounding box center [665, 404] width 95 height 18
click at [618, 395] on select "Minor Pentatonic Click to edit Minor Pentatonic Major Pentatonic Minor Blues Ma…" at bounding box center [665, 404] width 95 height 18
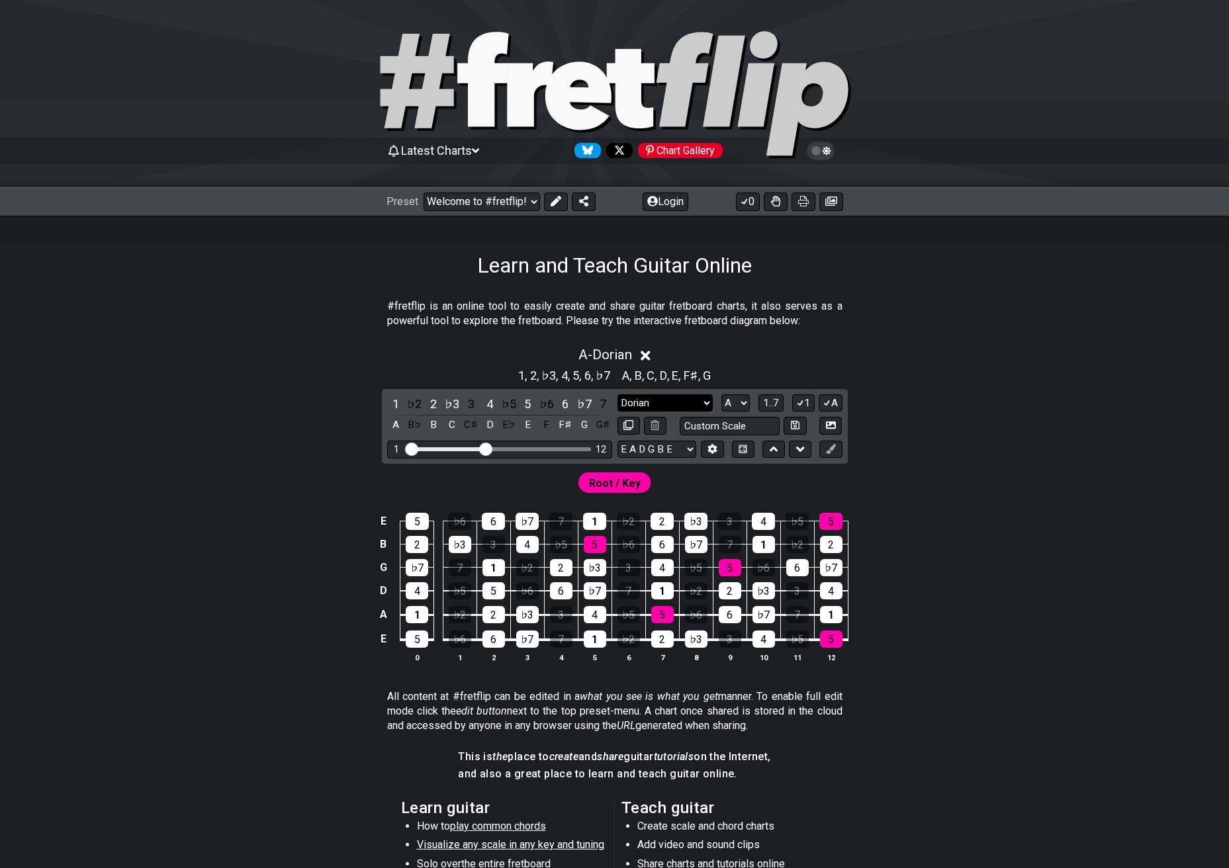
click at [685, 398] on select "Minor Pentatonic Click to edit Minor Pentatonic Major Pentatonic Minor Blues Ma…" at bounding box center [665, 404] width 95 height 18
click at [618, 395] on select "Minor Pentatonic Click to edit Minor Pentatonic Major Pentatonic Minor Blues Ma…" at bounding box center [665, 404] width 95 height 18
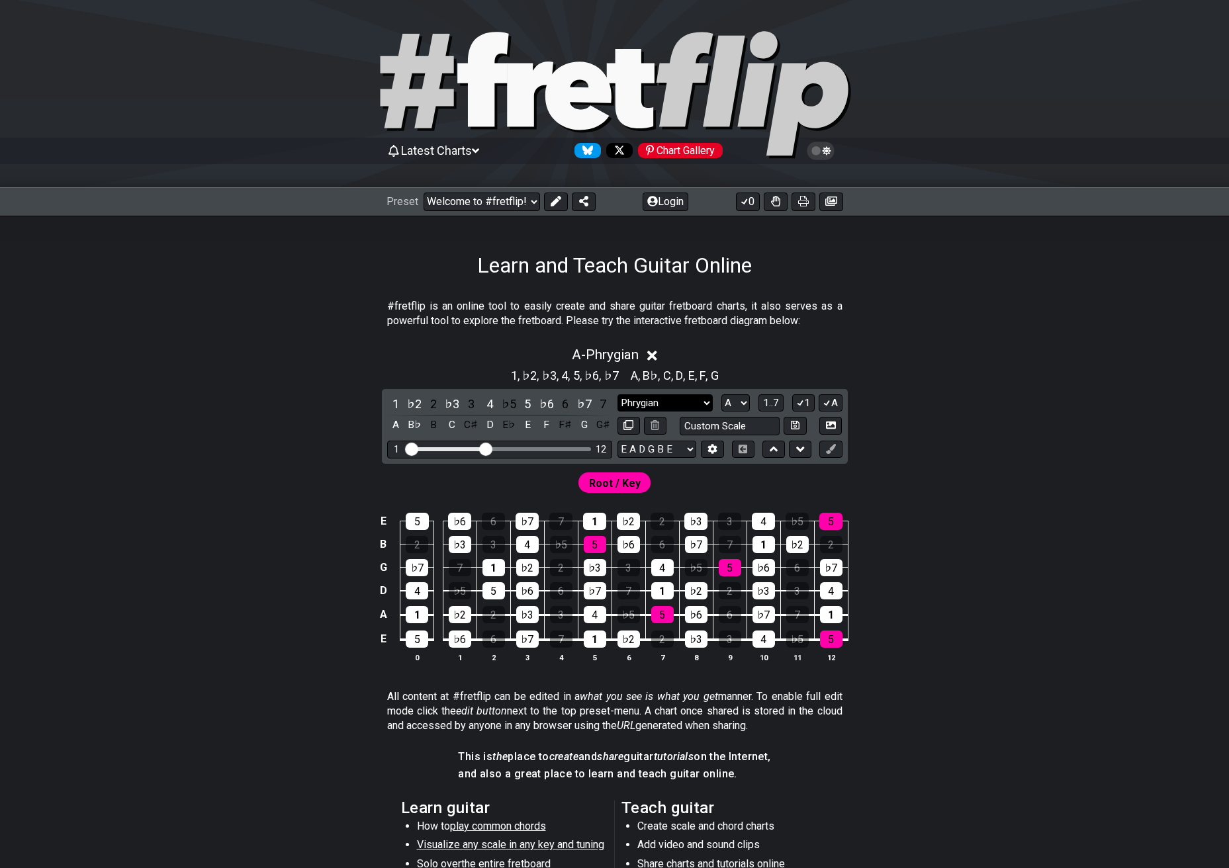
click at [680, 405] on select "Minor Pentatonic Click to edit Minor Pentatonic Major Pentatonic Minor Blues Ma…" at bounding box center [665, 404] width 95 height 18
click at [618, 395] on select "Minor Pentatonic Click to edit Minor Pentatonic Major Pentatonic Minor Blues Ma…" at bounding box center [665, 404] width 95 height 18
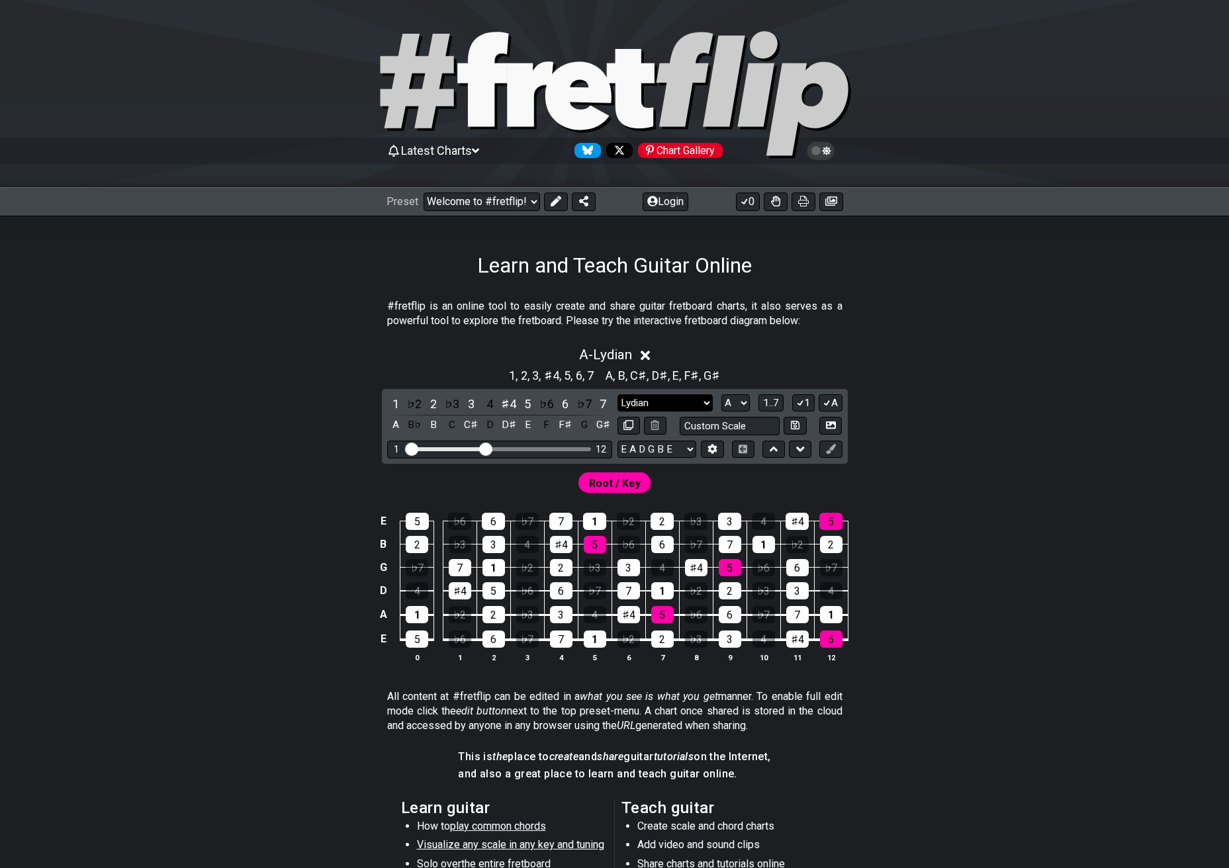
click at [682, 400] on select "Minor Pentatonic Click to edit Minor Pentatonic Major Pentatonic Minor Blues Ma…" at bounding box center [665, 404] width 95 height 18
select select "Mixolydian"
click at [618, 395] on select "Minor Pentatonic Click to edit Minor Pentatonic Major Pentatonic Minor Blues Ma…" at bounding box center [665, 404] width 95 height 18
